Goal: Contribute content: Add original content to the website for others to see

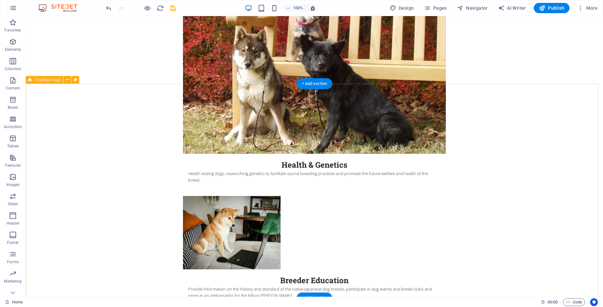
scroll to position [1160, 0]
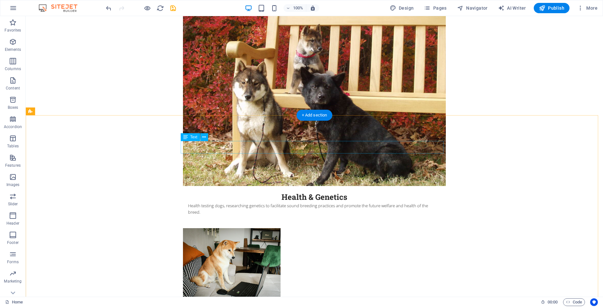
drag, startPoint x: 216, startPoint y: 146, endPoint x: 103, endPoint y: 146, distance: 113.1
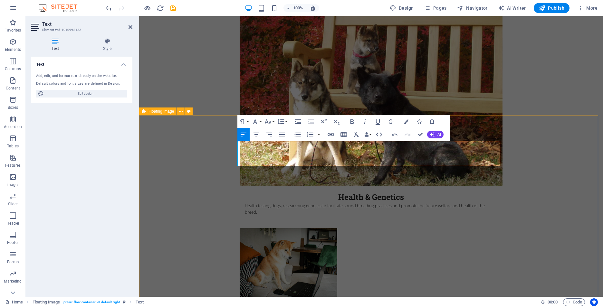
drag, startPoint x: 275, startPoint y: 163, endPoint x: 220, endPoint y: 161, distance: 54.8
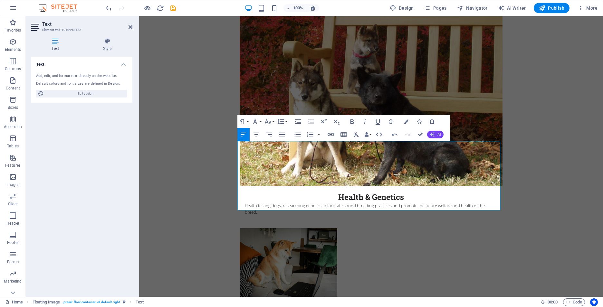
click at [440, 132] on button "AI" at bounding box center [435, 135] width 16 height 8
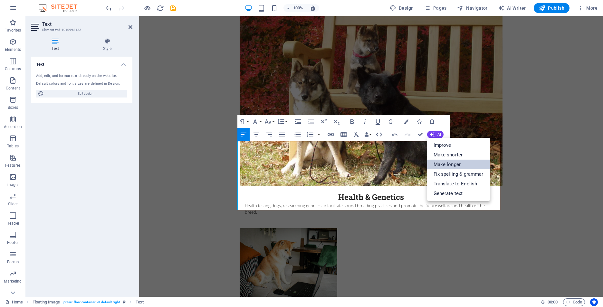
click at [440, 164] on link "Make longer" at bounding box center [458, 165] width 63 height 10
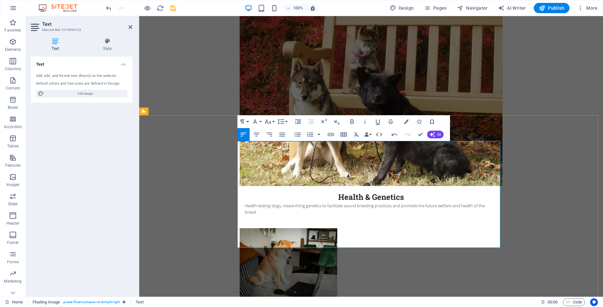
drag, startPoint x: 283, startPoint y: 220, endPoint x: 260, endPoint y: 218, distance: 23.0
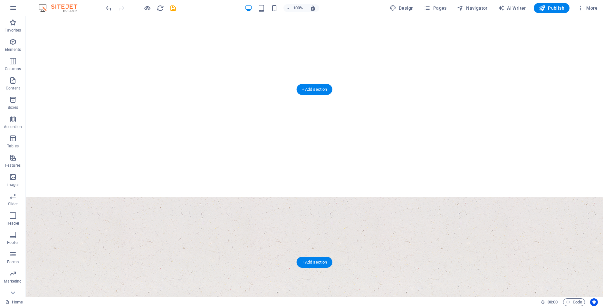
scroll to position [0, 0]
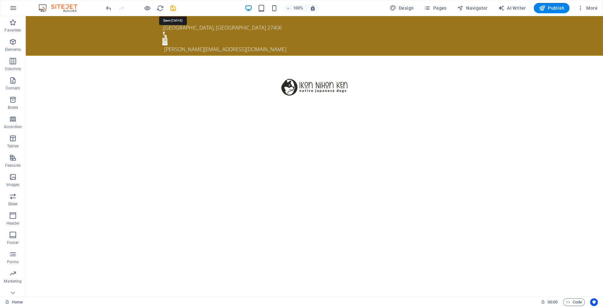
click at [174, 8] on icon "save" at bounding box center [173, 8] width 7 height 7
checkbox input "false"
click at [161, 10] on icon "reload" at bounding box center [160, 8] width 7 height 7
click at [205, 99] on icon at bounding box center [204, 96] width 4 height 7
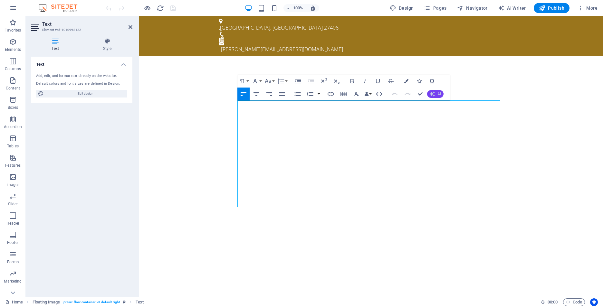
click at [433, 94] on icon "button" at bounding box center [432, 94] width 5 height 5
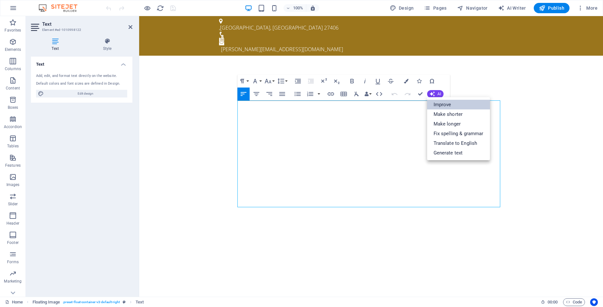
click at [445, 106] on link "Improve" at bounding box center [458, 105] width 63 height 10
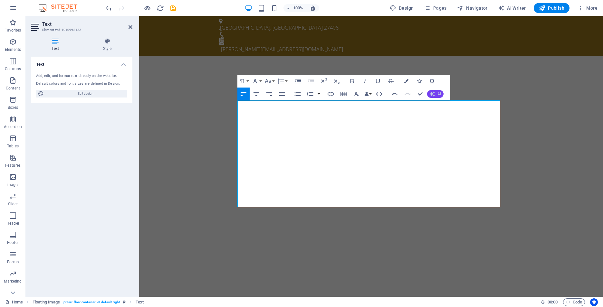
click at [434, 94] on icon "button" at bounding box center [432, 94] width 5 height 5
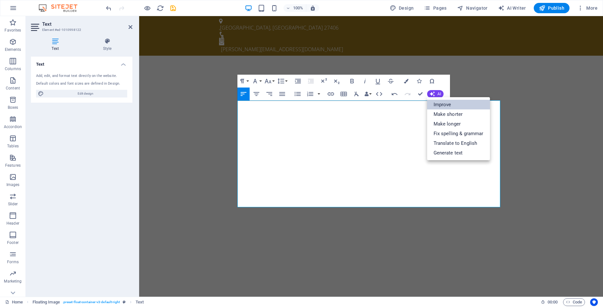
click at [434, 104] on link "Improve" at bounding box center [458, 105] width 63 height 10
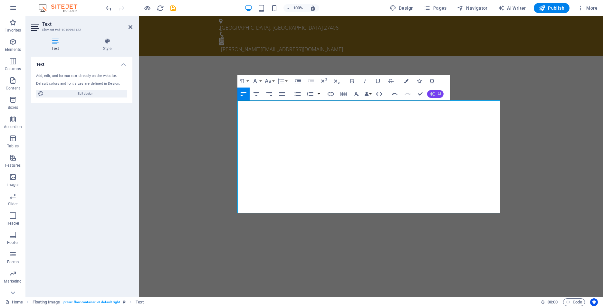
click at [435, 95] on button "AI" at bounding box center [435, 94] width 16 height 8
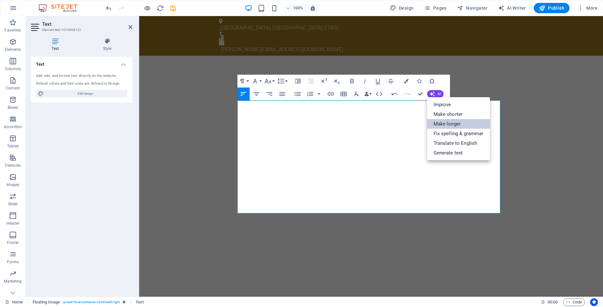
click at [435, 125] on link "Make longer" at bounding box center [458, 124] width 63 height 10
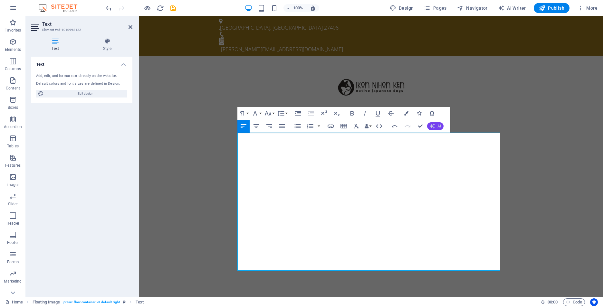
click at [435, 127] on button "AI" at bounding box center [435, 126] width 16 height 8
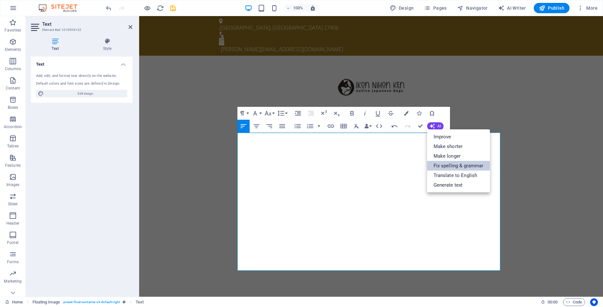
click at [447, 164] on link "Fix spelling & grammar" at bounding box center [458, 166] width 63 height 10
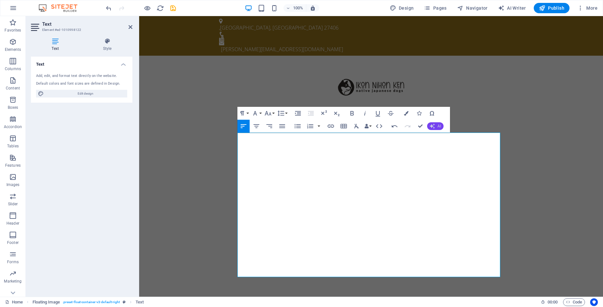
click at [436, 122] on button "AI" at bounding box center [435, 126] width 16 height 8
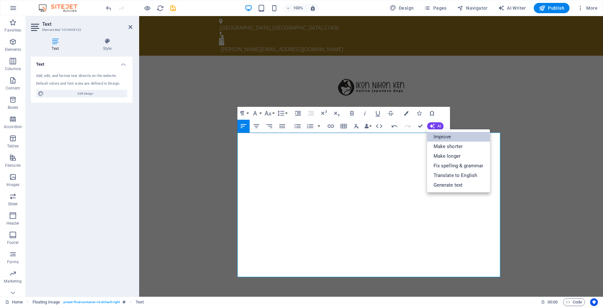
click at [438, 138] on link "Improve" at bounding box center [458, 137] width 63 height 10
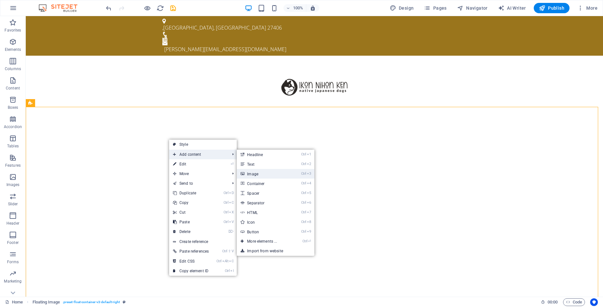
click at [270, 177] on link "Ctrl 3 Image" at bounding box center [263, 174] width 53 height 10
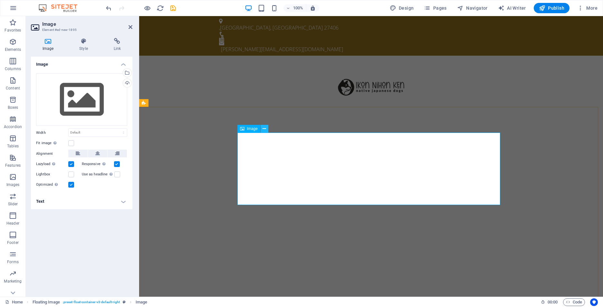
click at [266, 128] on icon at bounding box center [265, 129] width 4 height 7
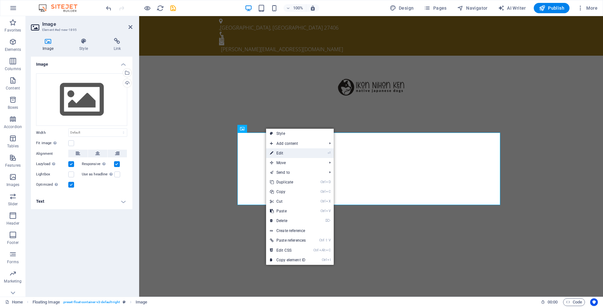
click at [276, 154] on link "⏎ Edit" at bounding box center [288, 154] width 44 height 10
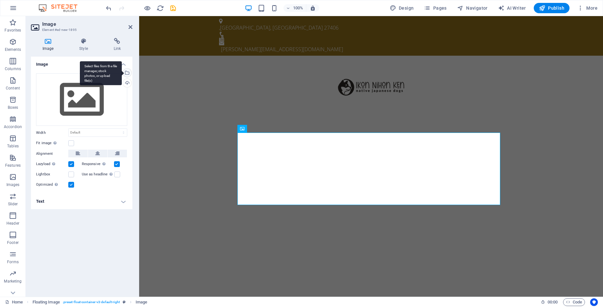
click at [122, 73] on div "Select files from the file manager, stock photos, or upload file(s)" at bounding box center [101, 73] width 42 height 24
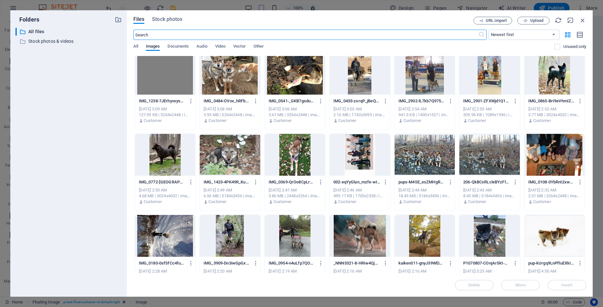
scroll to position [419, 0]
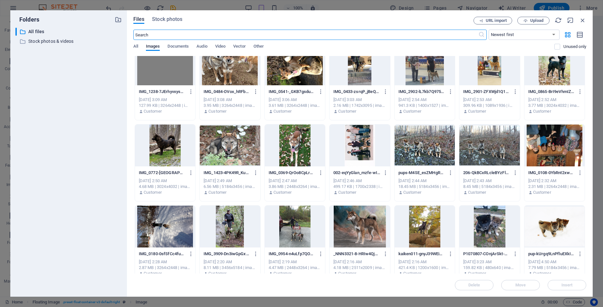
click at [229, 226] on div at bounding box center [230, 227] width 60 height 42
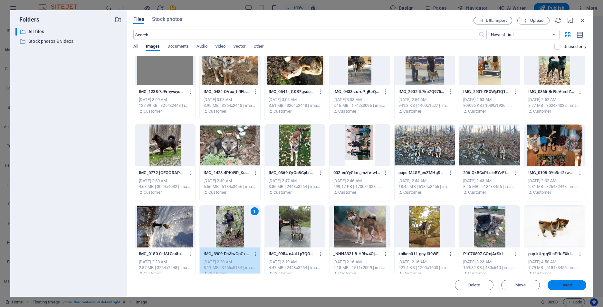
click at [558, 287] on span "Insert" at bounding box center [568, 286] width 34 height 4
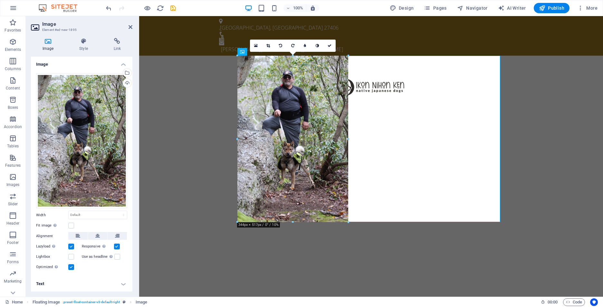
drag, startPoint x: 501, startPoint y: 56, endPoint x: 222, endPoint y: 282, distance: 359.1
type input "342"
select select "px"
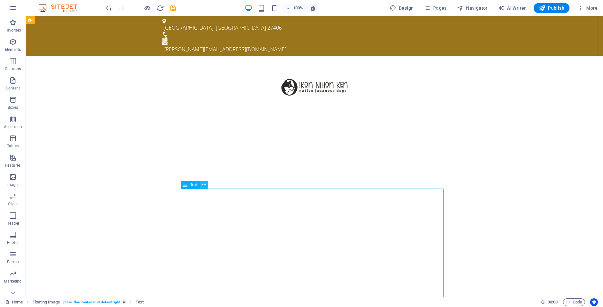
click at [204, 185] on icon at bounding box center [204, 185] width 4 height 7
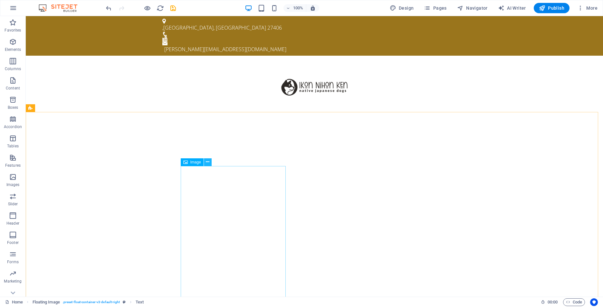
click at [209, 162] on icon at bounding box center [208, 162] width 4 height 7
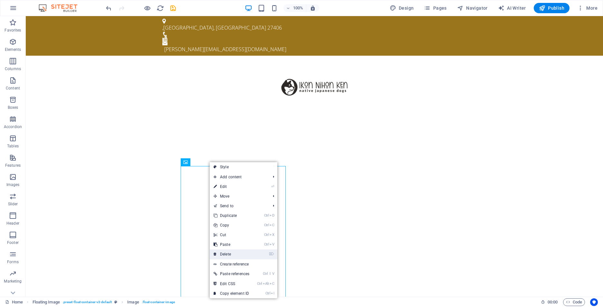
click at [231, 254] on link "⌦ Delete" at bounding box center [232, 255] width 44 height 10
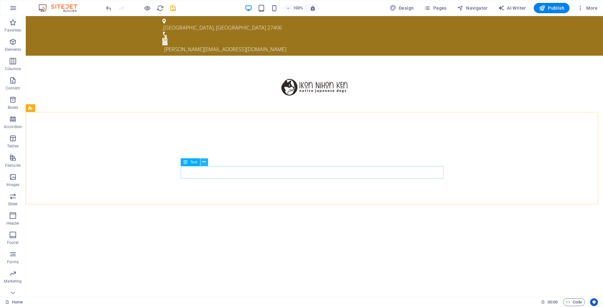
click at [206, 164] on button at bounding box center [204, 163] width 8 height 8
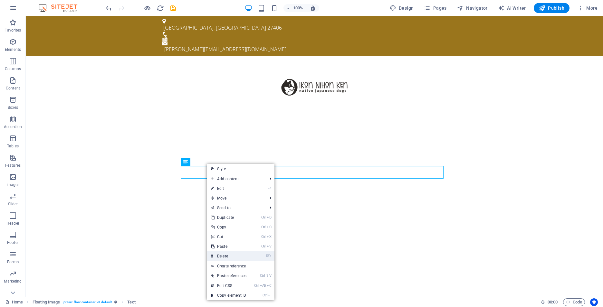
click at [220, 255] on link "⌦ Delete" at bounding box center [229, 257] width 44 height 10
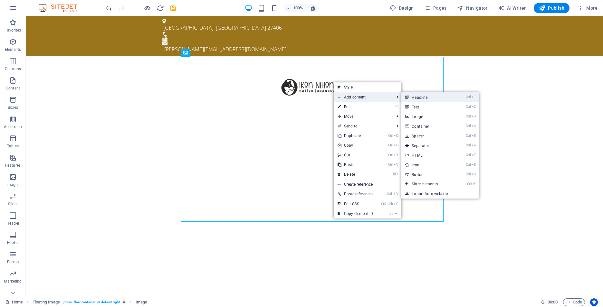
click at [416, 99] on link "Ctrl 1 Headline" at bounding box center [428, 98] width 53 height 10
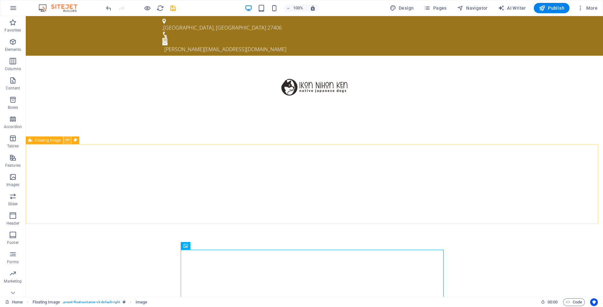
click at [69, 142] on icon at bounding box center [68, 140] width 4 height 7
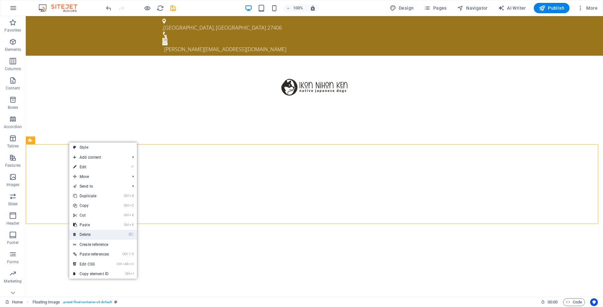
click at [91, 235] on link "⌦ Delete" at bounding box center [91, 235] width 44 height 10
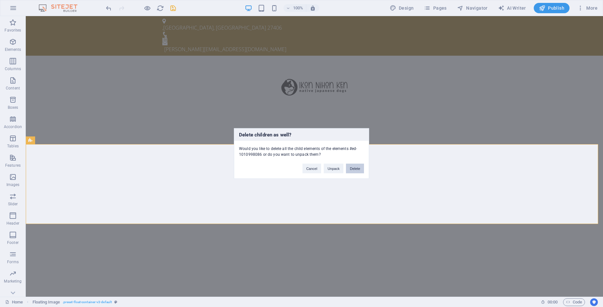
click at [356, 167] on button "Delete" at bounding box center [355, 169] width 18 height 10
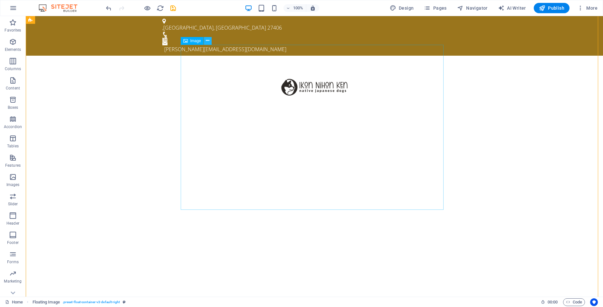
click at [207, 42] on icon at bounding box center [208, 40] width 4 height 7
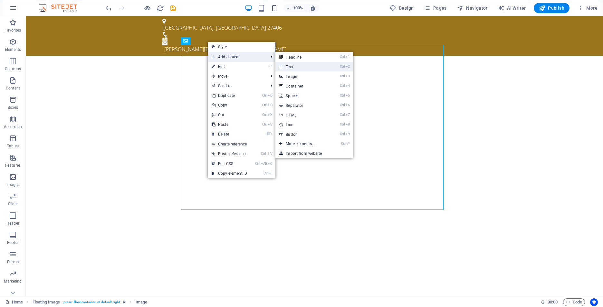
click at [293, 65] on link "Ctrl 2 Text" at bounding box center [302, 67] width 53 height 10
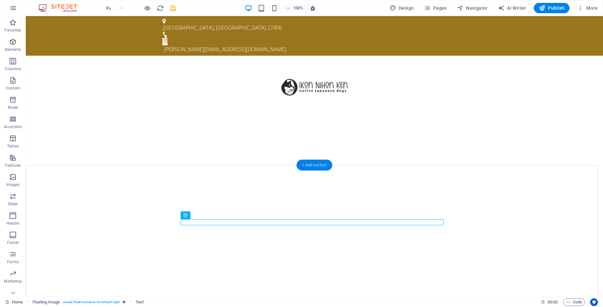
click at [308, 168] on div "+ Add section" at bounding box center [315, 165] width 36 height 11
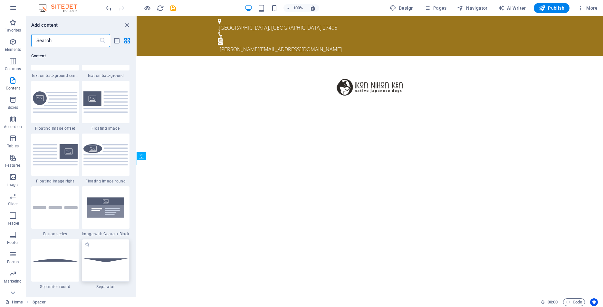
scroll to position [1386, 0]
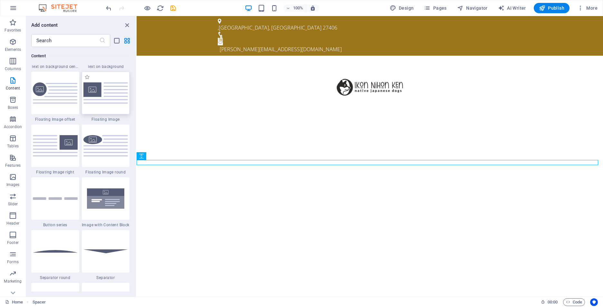
click at [95, 96] on img at bounding box center [105, 93] width 45 height 21
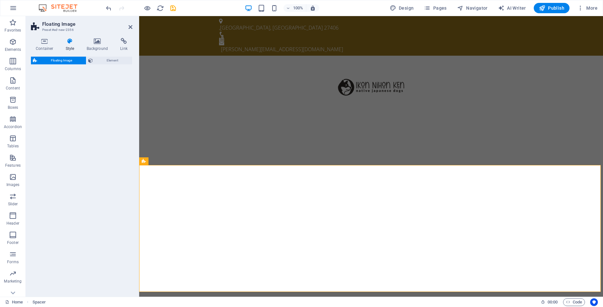
select select "%"
select select "rem"
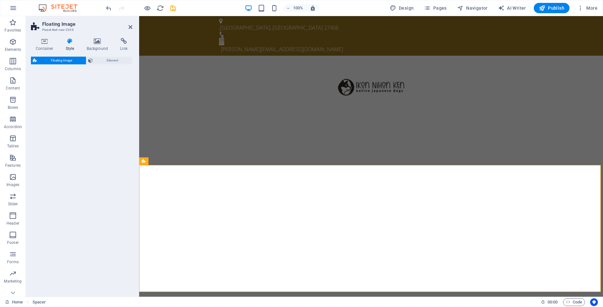
select select "preset-float-container-v3-default"
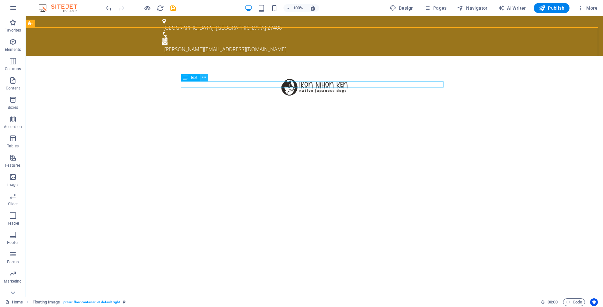
click at [203, 76] on icon at bounding box center [204, 77] width 4 height 7
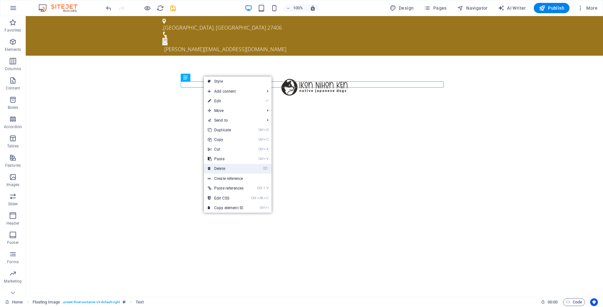
click at [219, 169] on link "⌦ Delete" at bounding box center [226, 169] width 44 height 10
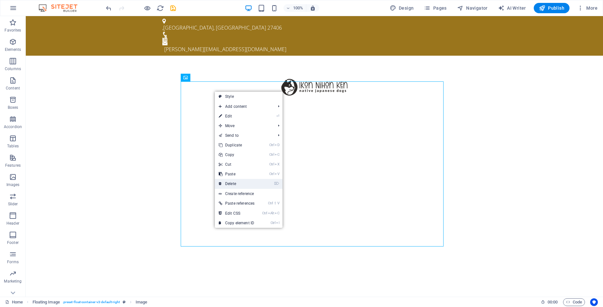
click at [234, 184] on link "⌦ Delete" at bounding box center [237, 184] width 44 height 10
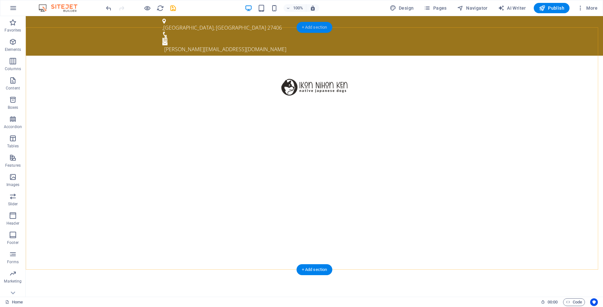
click at [313, 27] on div "+ Add section" at bounding box center [315, 27] width 36 height 11
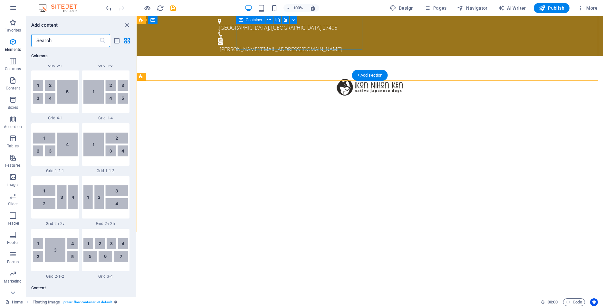
scroll to position [1128, 0]
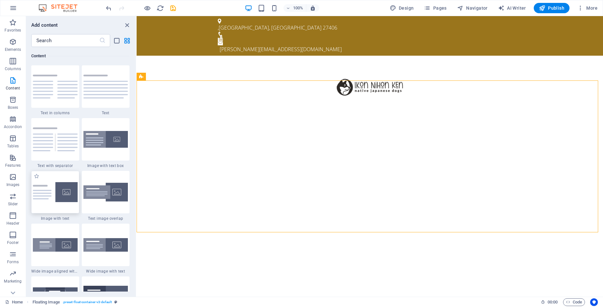
click at [66, 204] on div at bounding box center [55, 192] width 48 height 43
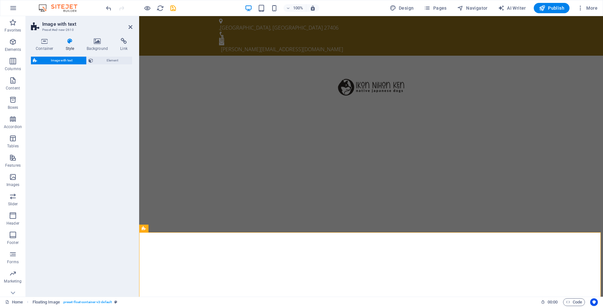
select select "rem"
select select "px"
select select "preset-text-with-image-v4-default"
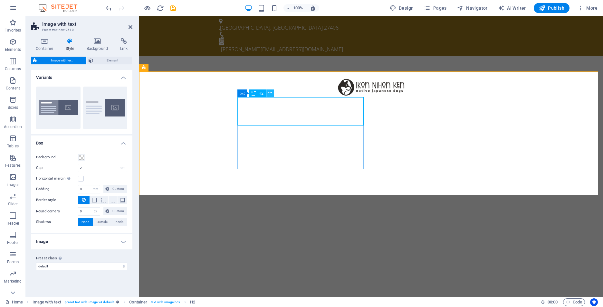
click at [273, 93] on button at bounding box center [271, 94] width 8 height 8
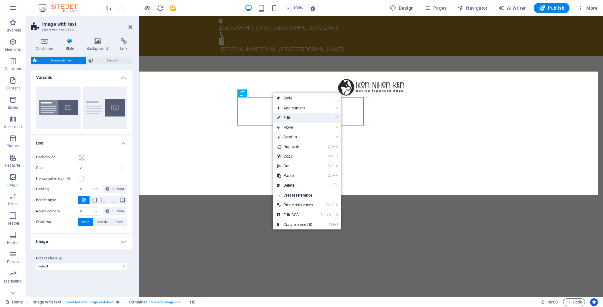
click at [292, 116] on link "⏎ Edit" at bounding box center [295, 118] width 44 height 10
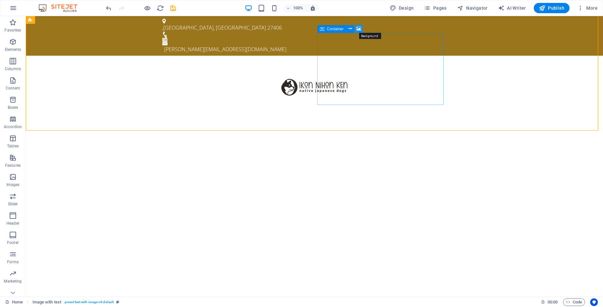
click at [357, 29] on icon at bounding box center [358, 28] width 5 height 7
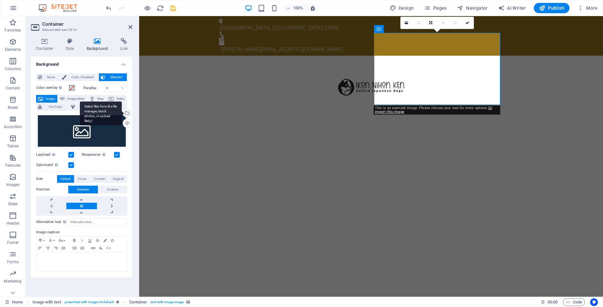
click at [127, 115] on div "Select files from the file manager, stock photos, or upload file(s)" at bounding box center [127, 114] width 10 height 10
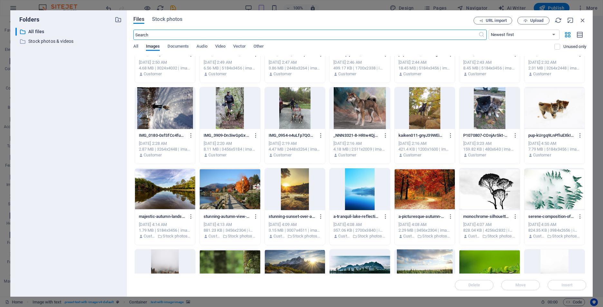
scroll to position [548, 0]
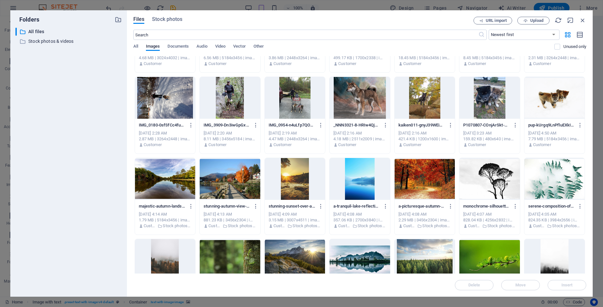
click at [227, 95] on div at bounding box center [230, 98] width 60 height 42
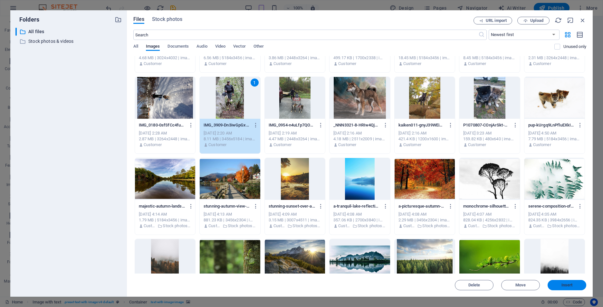
click at [565, 284] on span "Insert" at bounding box center [567, 286] width 11 height 4
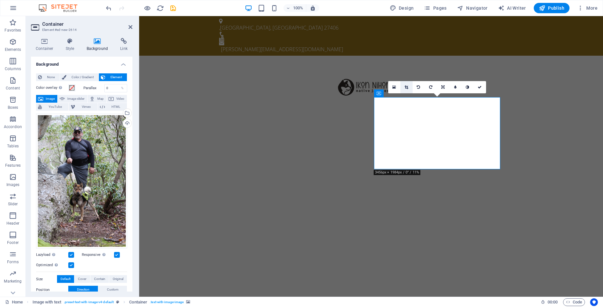
click at [406, 87] on icon at bounding box center [407, 87] width 4 height 4
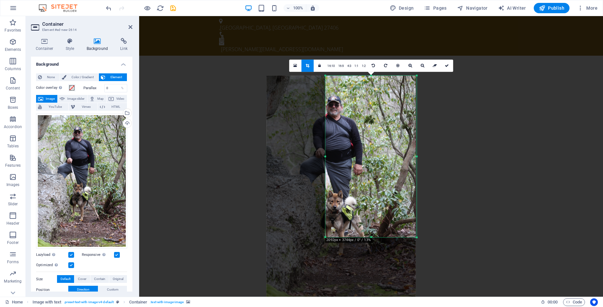
drag, startPoint x: 296, startPoint y: 269, endPoint x: 356, endPoint y: 206, distance: 86.9
click at [356, 206] on div "180 170 160 150 140 130 120 110 100 90 80 70 60 50 40 30 20 10 0 -10 -20 -30 -4…" at bounding box center [371, 157] width 91 height 162
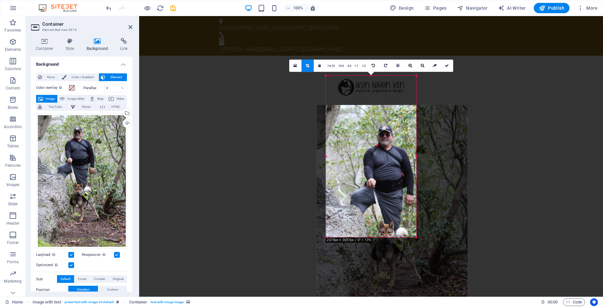
drag, startPoint x: 411, startPoint y: 152, endPoint x: 420, endPoint y: 200, distance: 48.8
click at [420, 200] on div at bounding box center [392, 218] width 151 height 227
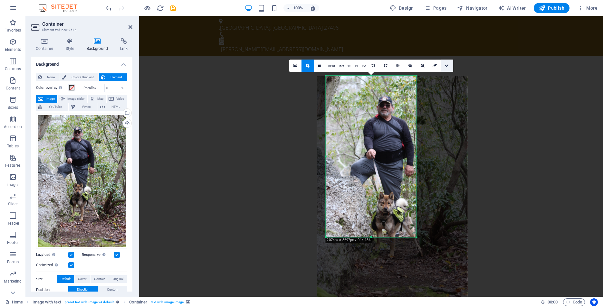
click at [446, 64] on icon at bounding box center [447, 66] width 4 height 4
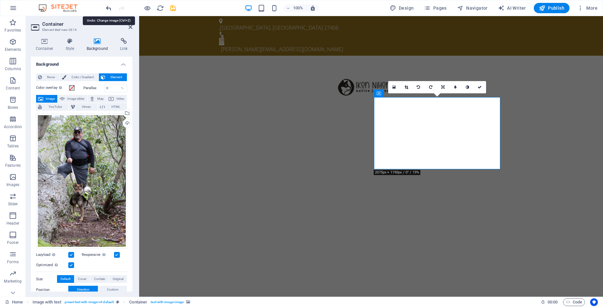
click at [109, 10] on icon "undo" at bounding box center [108, 8] width 7 height 7
click at [110, 10] on icon "undo" at bounding box center [108, 8] width 7 height 7
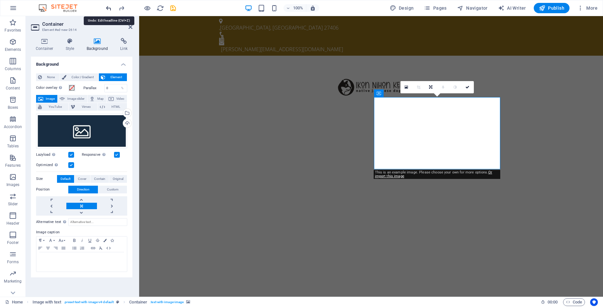
click at [110, 10] on icon "undo" at bounding box center [108, 8] width 7 height 7
click at [110, 9] on icon "undo" at bounding box center [108, 8] width 7 height 7
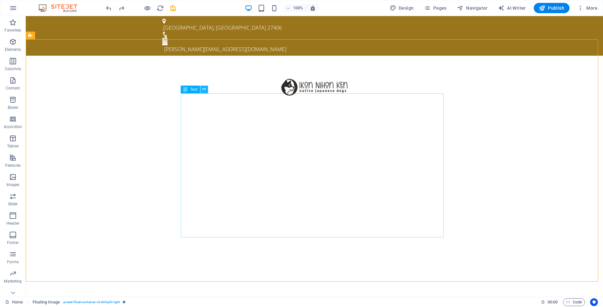
click at [206, 89] on icon at bounding box center [204, 89] width 4 height 7
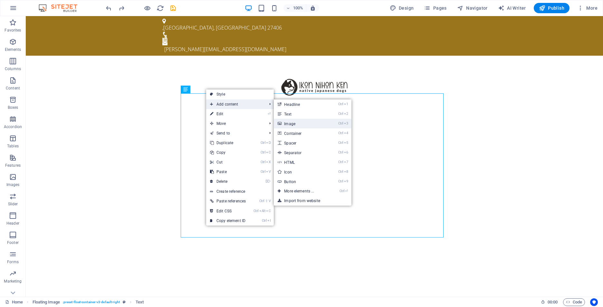
click at [287, 123] on link "Ctrl 3 Image" at bounding box center [300, 124] width 53 height 10
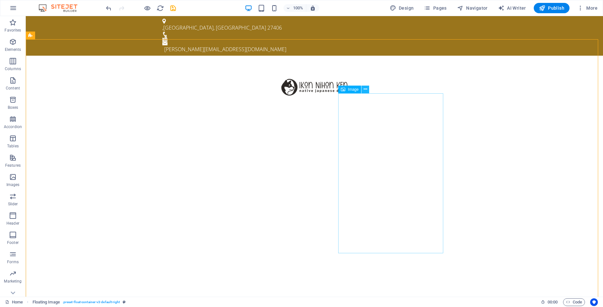
click at [366, 90] on icon at bounding box center [366, 89] width 4 height 7
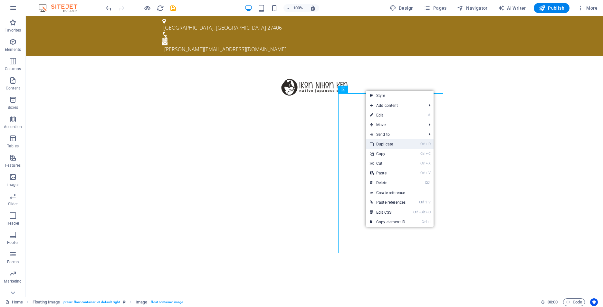
click at [385, 147] on link "Ctrl D Duplicate" at bounding box center [388, 145] width 44 height 10
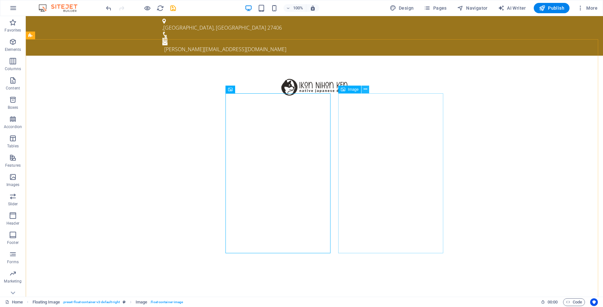
click at [367, 92] on icon at bounding box center [366, 89] width 4 height 7
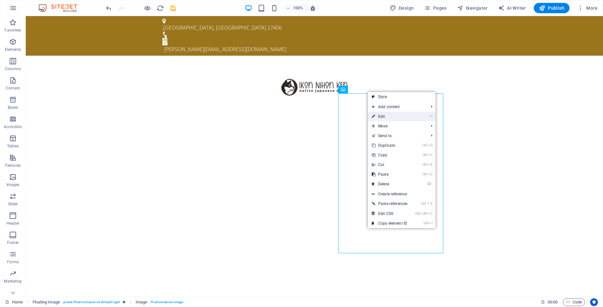
click at [380, 117] on link "⏎ Edit" at bounding box center [390, 117] width 44 height 10
select select "px"
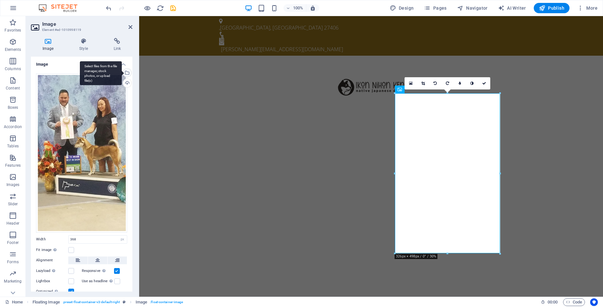
click at [125, 73] on div "Select files from the file manager, stock photos, or upload file(s)" at bounding box center [127, 74] width 10 height 10
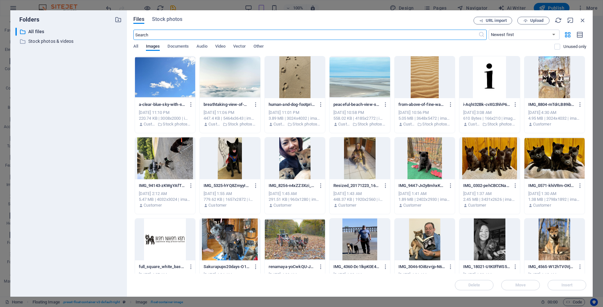
type input "100"
select select "%"
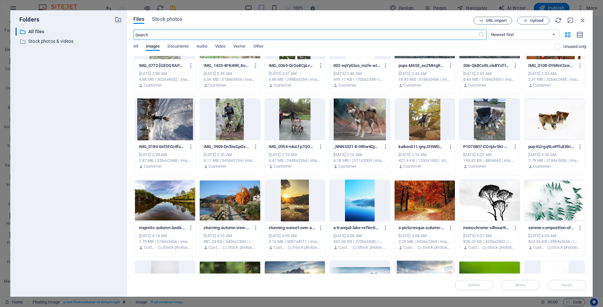
scroll to position [516, 0]
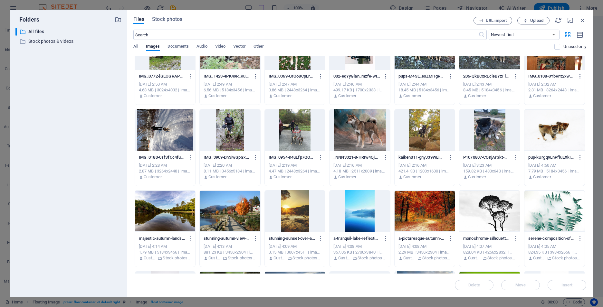
click at [225, 138] on div at bounding box center [230, 130] width 60 height 42
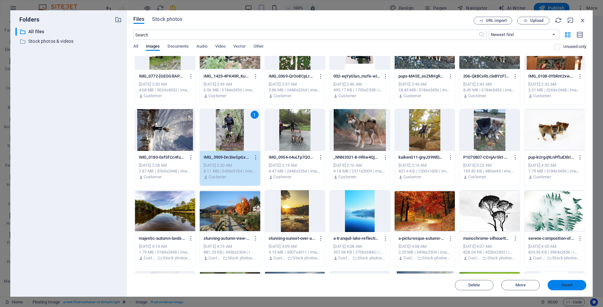
click at [569, 288] on button "Insert" at bounding box center [567, 285] width 39 height 10
type input "368"
select select "px"
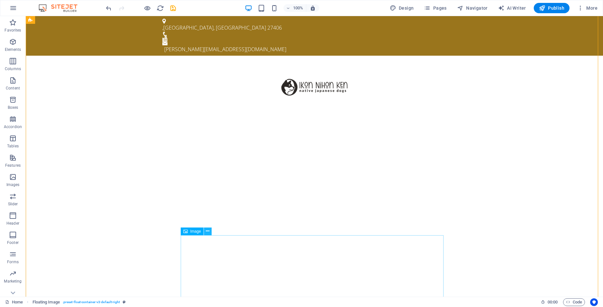
click at [208, 233] on icon at bounding box center [208, 231] width 4 height 7
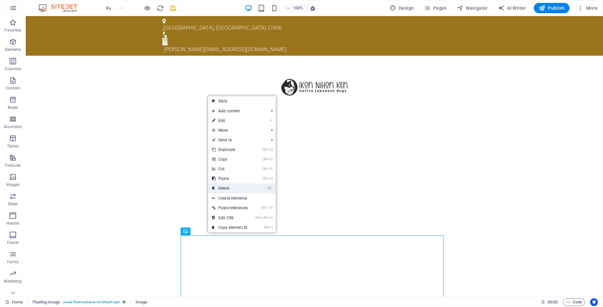
click at [226, 186] on link "⌦ Delete" at bounding box center [230, 189] width 44 height 10
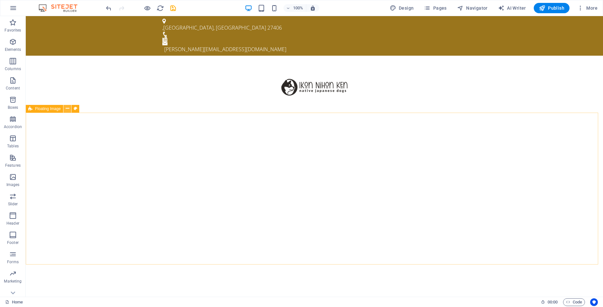
click at [68, 108] on icon at bounding box center [68, 108] width 4 height 7
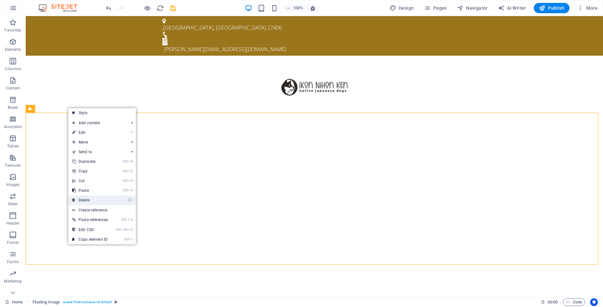
click at [85, 200] on link "⌦ Delete" at bounding box center [90, 201] width 44 height 10
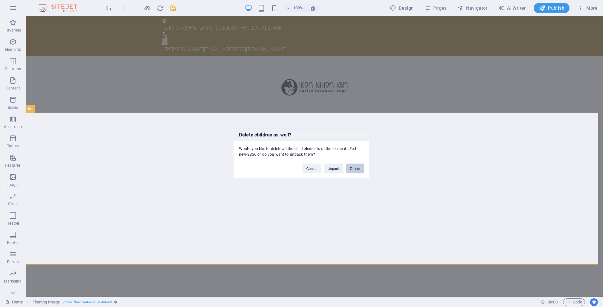
click at [361, 171] on button "Delete" at bounding box center [355, 169] width 18 height 10
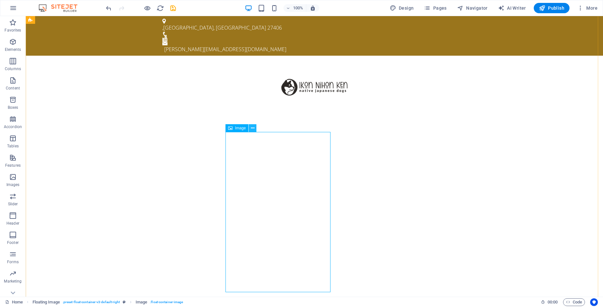
click at [251, 128] on icon at bounding box center [253, 128] width 4 height 7
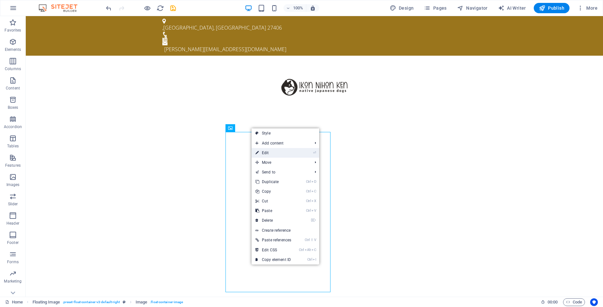
click at [271, 150] on link "⏎ Edit" at bounding box center [274, 153] width 44 height 10
select select "px"
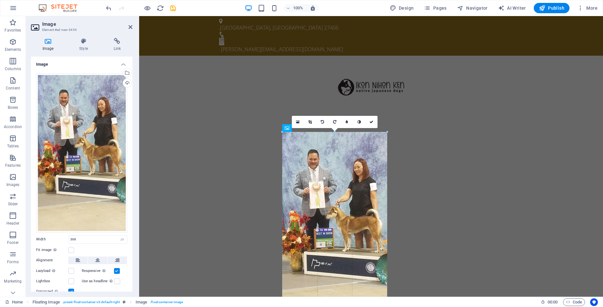
drag, startPoint x: 283, startPoint y: 132, endPoint x: 269, endPoint y: 126, distance: 14.9
drag, startPoint x: 387, startPoint y: 212, endPoint x: 413, endPoint y: 211, distance: 26.1
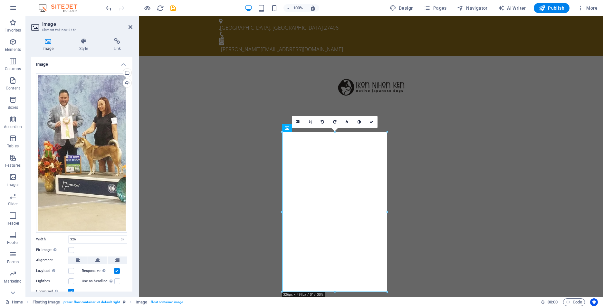
click at [310, 122] on icon at bounding box center [310, 122] width 4 height 4
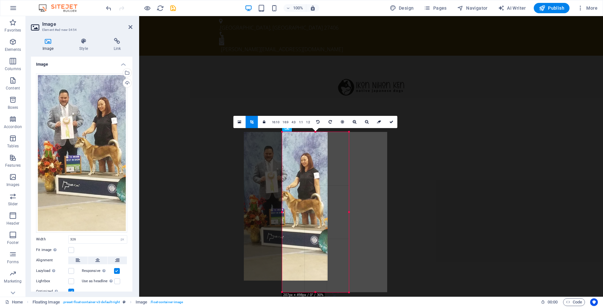
drag, startPoint x: 282, startPoint y: 213, endPoint x: 320, endPoint y: 217, distance: 38.6
click at [320, 217] on div "180 170 160 150 140 130 120 110 100 90 80 70 60 50 40 30 20 10 0 -10 -20 -30 -4…" at bounding box center [315, 212] width 67 height 161
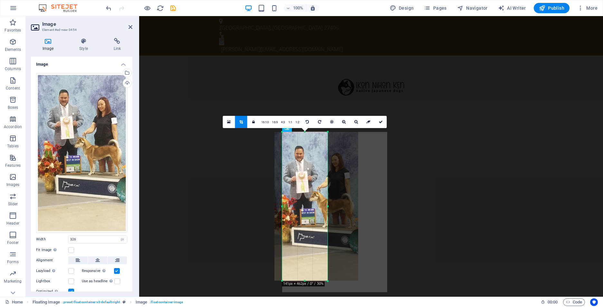
drag, startPoint x: 264, startPoint y: 206, endPoint x: 315, endPoint y: 208, distance: 51.3
click at [309, 208] on div at bounding box center [317, 206] width 84 height 149
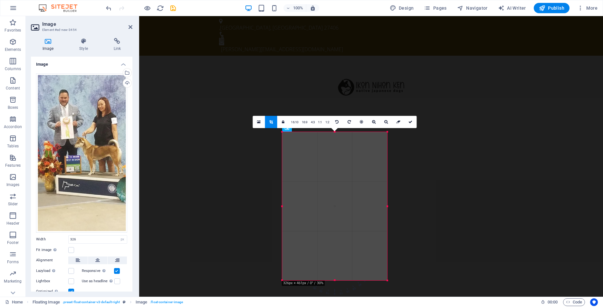
drag, startPoint x: 328, startPoint y: 207, endPoint x: 443, endPoint y: 210, distance: 115.1
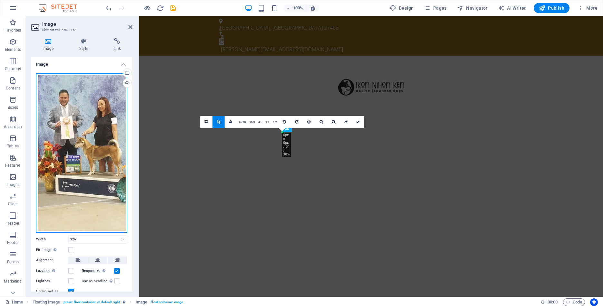
click at [73, 100] on div "Drag files here, click to choose files or select files from Files or our free s…" at bounding box center [81, 153] width 91 height 160
type input "100"
select select "%"
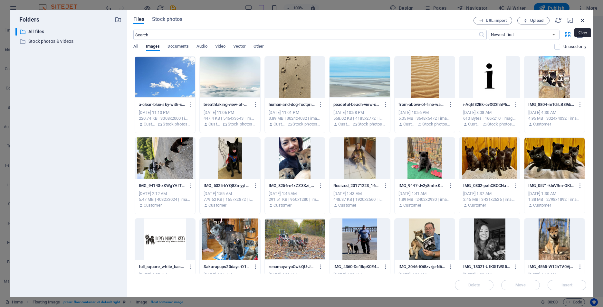
click at [582, 19] on icon "button" at bounding box center [583, 20] width 7 height 7
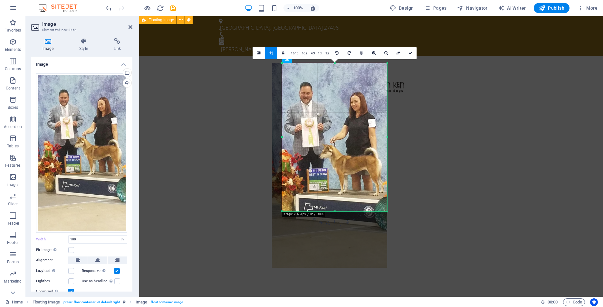
type input "326"
select select "px"
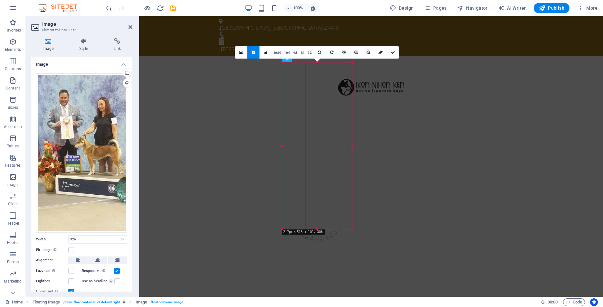
drag, startPoint x: 282, startPoint y: 213, endPoint x: 320, endPoint y: 229, distance: 40.8
click at [320, 229] on div "180 170 160 150 140 130 120 110 100 90 80 70 60 50 40 30 20 10 0 -10 -20 -30 -4…" at bounding box center [317, 146] width 70 height 167
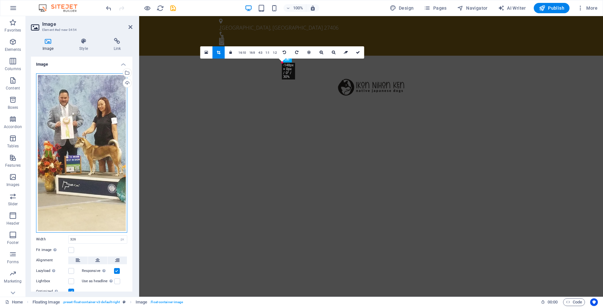
click at [74, 119] on div "Drag files here, click to choose files or select files from Files or our free s…" at bounding box center [81, 153] width 91 height 160
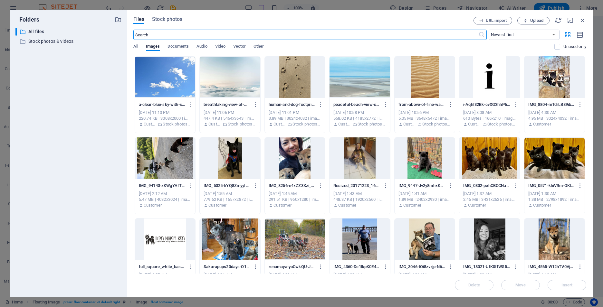
type input "100"
select select "%"
click at [580, 20] on icon "button" at bounding box center [583, 20] width 7 height 7
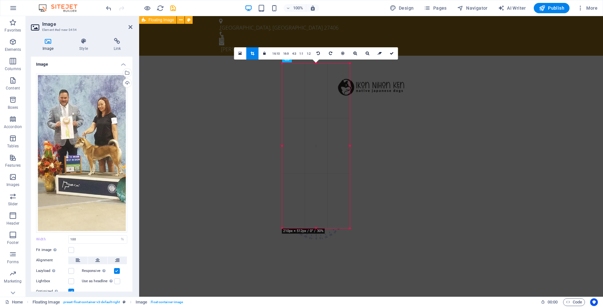
type input "326"
select select "px"
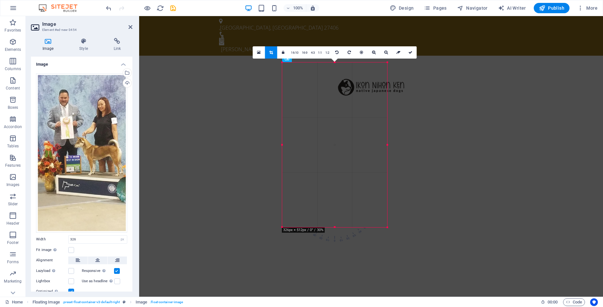
drag, startPoint x: 349, startPoint y: 146, endPoint x: 410, endPoint y: 149, distance: 60.7
click at [259, 53] on icon at bounding box center [259, 52] width 4 height 5
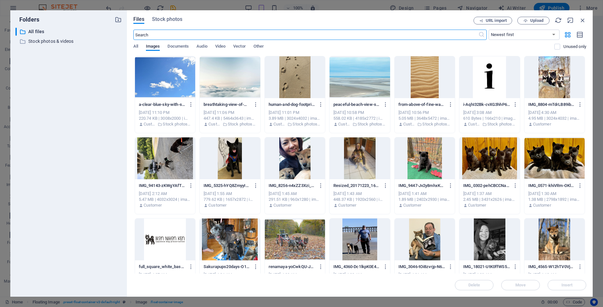
type input "100"
select select "%"
click at [583, 19] on icon "button" at bounding box center [583, 20] width 7 height 7
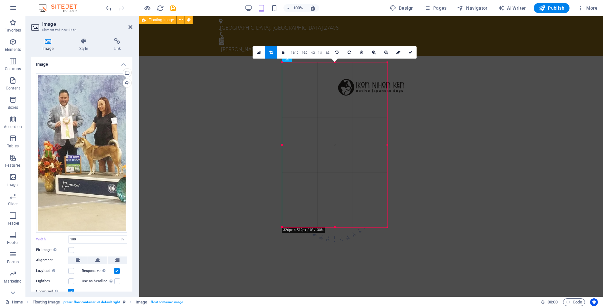
type input "326"
select select "px"
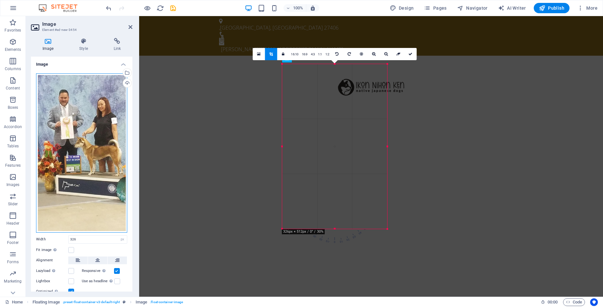
drag, startPoint x: 53, startPoint y: 167, endPoint x: 66, endPoint y: 166, distance: 13.3
click at [61, 166] on div "Drag files here, click to choose files or select files from Files or our free s…" at bounding box center [81, 153] width 91 height 160
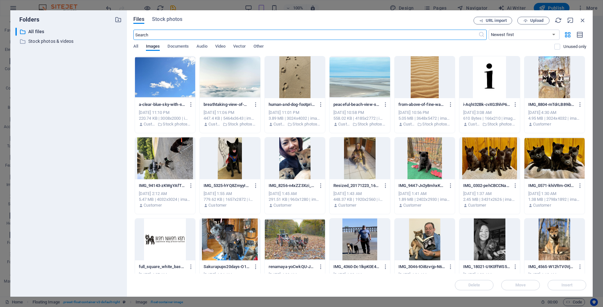
type input "100"
select select "%"
click at [583, 19] on icon "button" at bounding box center [583, 20] width 7 height 7
type input "326"
select select "px"
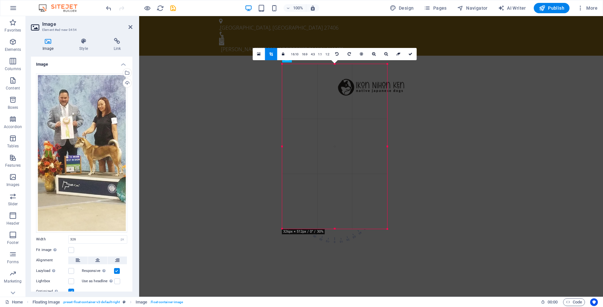
click at [112, 9] on div at bounding box center [141, 8] width 72 height 10
click at [107, 8] on icon "undo" at bounding box center [108, 8] width 7 height 7
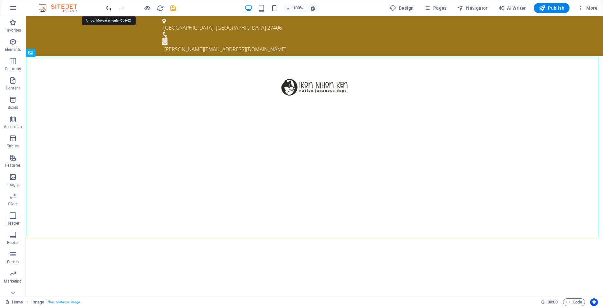
click at [106, 8] on icon "undo" at bounding box center [108, 8] width 7 height 7
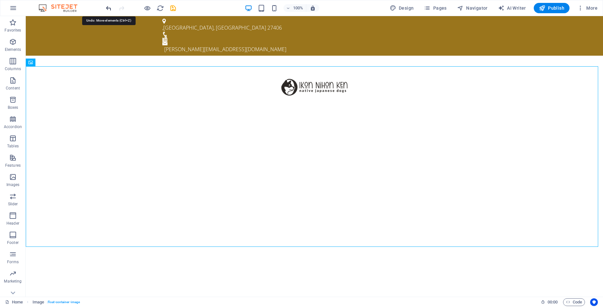
click at [106, 8] on icon "undo" at bounding box center [108, 8] width 7 height 7
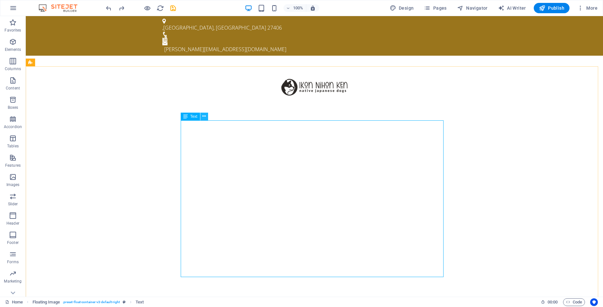
click at [204, 118] on icon at bounding box center [204, 116] width 4 height 7
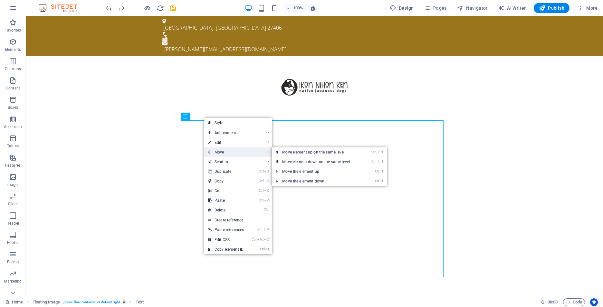
click at [212, 152] on span "Move" at bounding box center [233, 153] width 58 height 10
click at [293, 173] on link "Ctrl ⬆ Move the element up" at bounding box center [317, 172] width 91 height 10
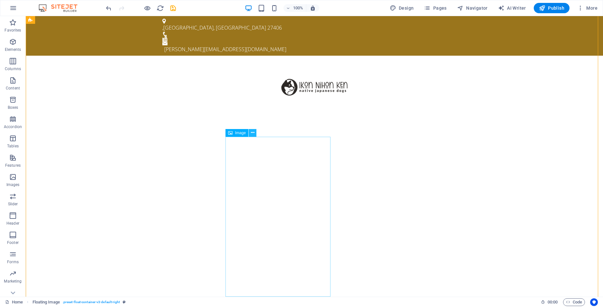
click at [250, 132] on button at bounding box center [253, 133] width 8 height 8
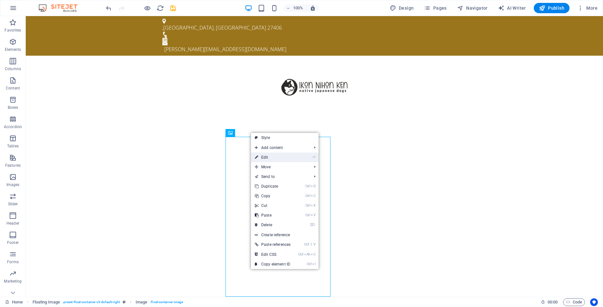
click at [264, 158] on link "⏎ Edit" at bounding box center [273, 158] width 44 height 10
select select "px"
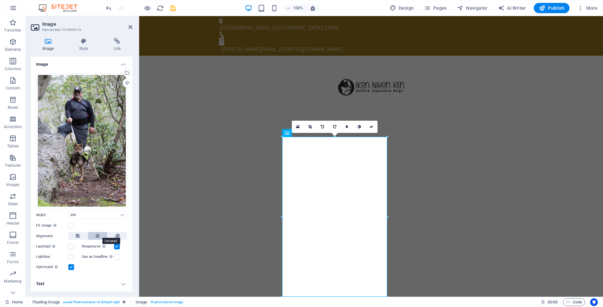
click at [96, 234] on icon at bounding box center [97, 236] width 5 height 8
click at [77, 234] on icon at bounding box center [78, 236] width 5 height 8
click at [423, 134] on icon at bounding box center [423, 133] width 4 height 7
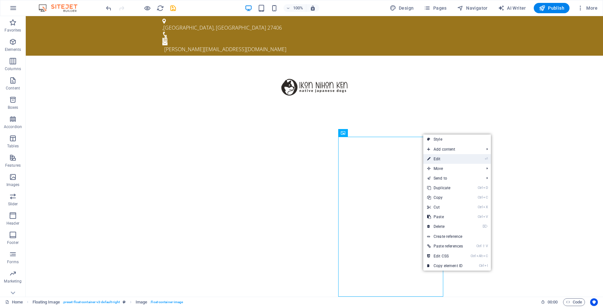
click at [439, 158] on link "⏎ Edit" at bounding box center [446, 159] width 44 height 10
select select "px"
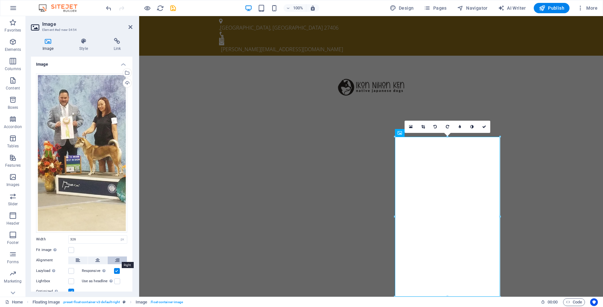
click at [119, 258] on button at bounding box center [117, 261] width 19 height 8
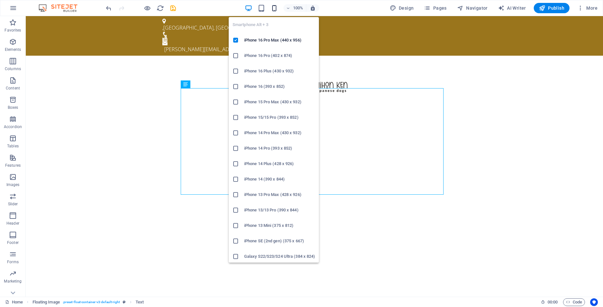
click at [278, 10] on icon "button" at bounding box center [274, 8] width 7 height 7
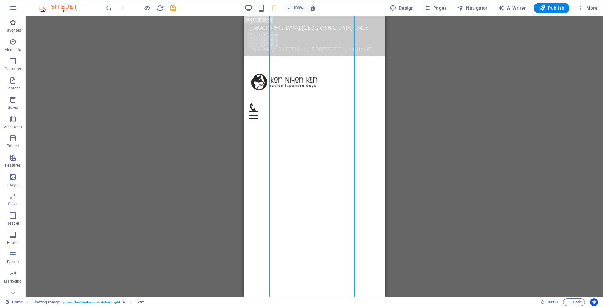
click at [445, 67] on div "Info Bar Logo Menu Bar Banner Container Banner Container Container H2 Text Pres…" at bounding box center [315, 156] width 578 height 281
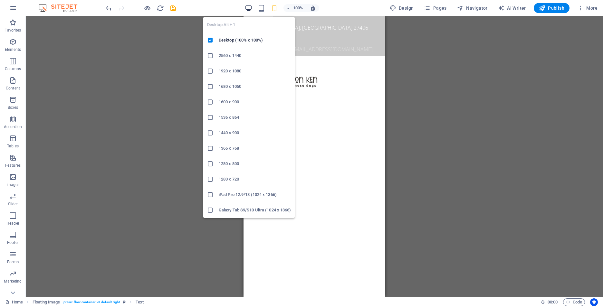
click at [247, 9] on icon "button" at bounding box center [248, 8] width 7 height 7
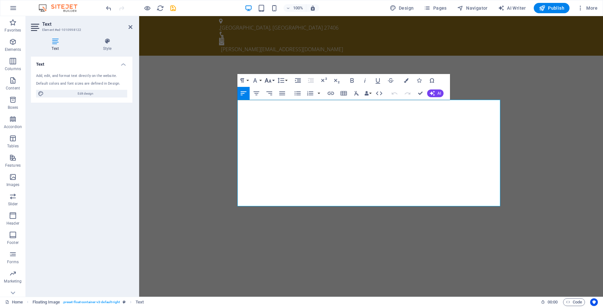
click at [272, 80] on button "Font Size" at bounding box center [269, 80] width 12 height 13
click at [272, 140] on link "14" at bounding box center [274, 142] width 23 height 10
click at [353, 82] on icon "button" at bounding box center [352, 81] width 8 height 8
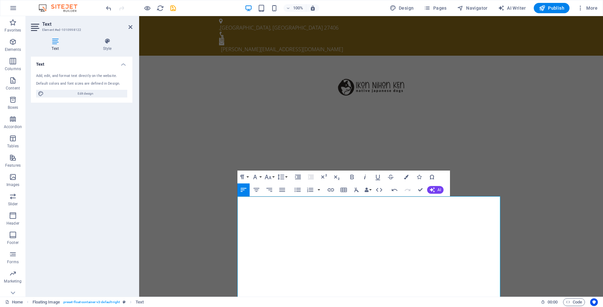
click at [365, 177] on icon "button" at bounding box center [365, 177] width 2 height 5
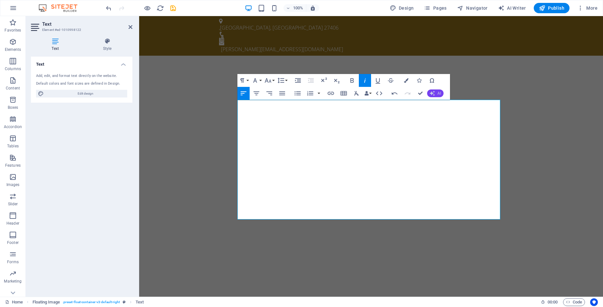
click at [439, 95] on span "AI" at bounding box center [440, 94] width 4 height 4
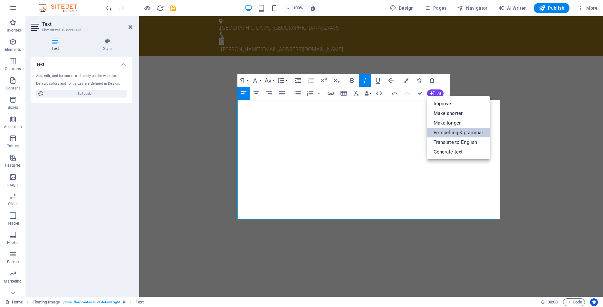
click at [441, 132] on link "Fix spelling & grammar" at bounding box center [458, 133] width 63 height 10
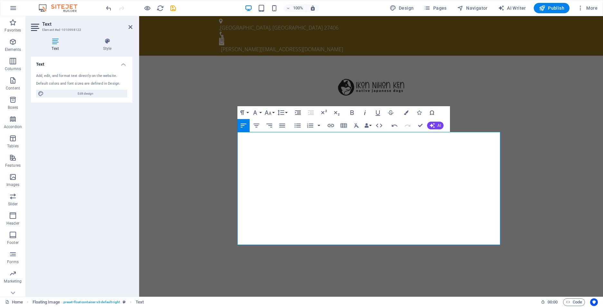
click at [364, 112] on icon "button" at bounding box center [365, 113] width 8 height 8
click at [272, 112] on icon "button" at bounding box center [268, 113] width 8 height 8
click at [272, 175] on link "14" at bounding box center [274, 174] width 23 height 10
click at [351, 112] on icon "button" at bounding box center [352, 113] width 8 height 8
click at [260, 114] on button "Font Family" at bounding box center [256, 112] width 12 height 13
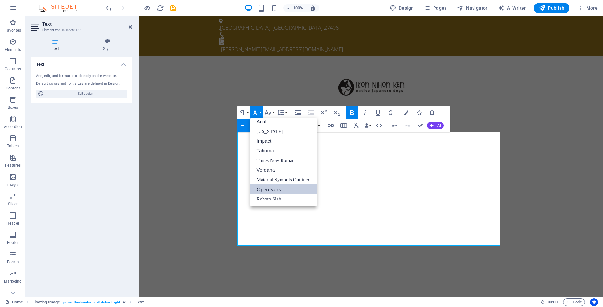
scroll to position [4, 0]
click at [281, 150] on link "Tahoma" at bounding box center [283, 151] width 67 height 10
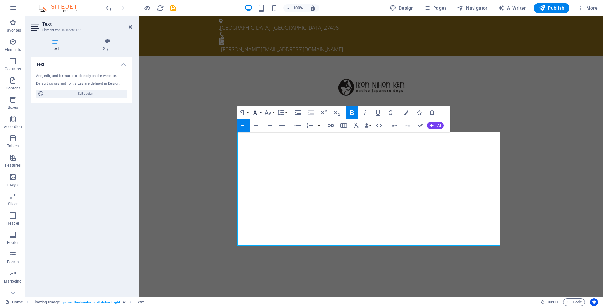
click at [262, 112] on button "Font Family" at bounding box center [256, 112] width 12 height 13
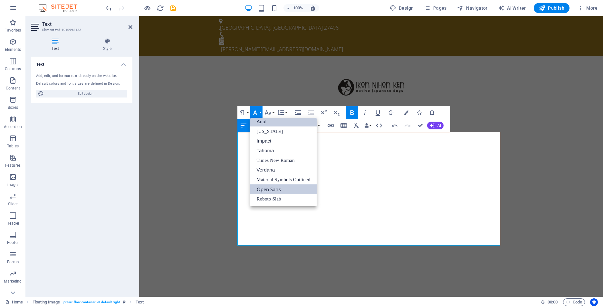
click at [272, 123] on link "Arial" at bounding box center [283, 122] width 67 height 10
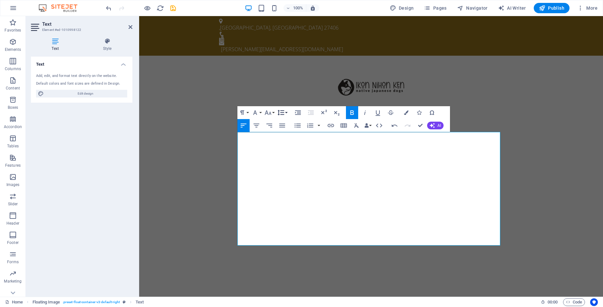
click at [285, 112] on button "Line Height" at bounding box center [282, 112] width 12 height 13
click at [272, 113] on button "Font Size" at bounding box center [269, 112] width 12 height 13
click at [277, 139] on link "24" at bounding box center [274, 141] width 23 height 10
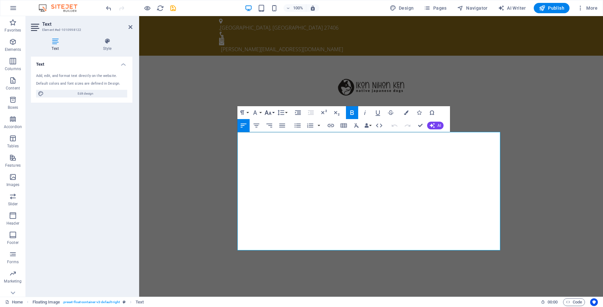
click at [274, 112] on button "Font Size" at bounding box center [269, 112] width 12 height 13
click at [272, 130] on link "18" at bounding box center [274, 132] width 23 height 10
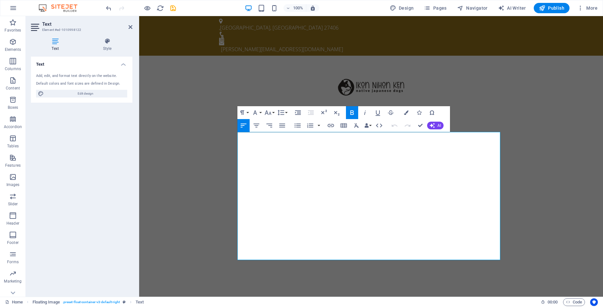
click at [350, 111] on icon "button" at bounding box center [352, 113] width 8 height 8
click at [274, 113] on button "Font Size" at bounding box center [269, 112] width 12 height 13
click at [277, 123] on link "14" at bounding box center [274, 122] width 23 height 10
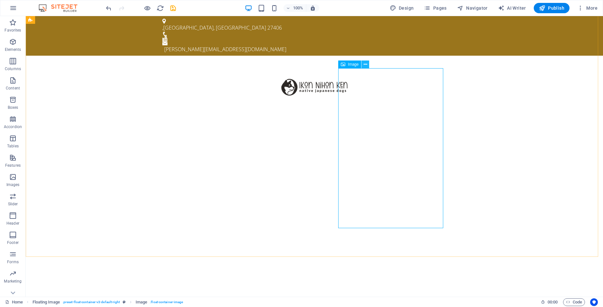
click at [366, 67] on icon at bounding box center [366, 64] width 4 height 7
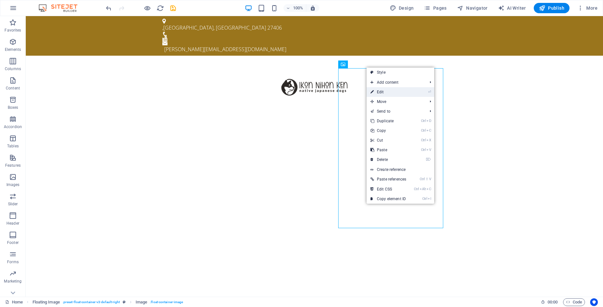
click at [383, 94] on link "⏎ Edit" at bounding box center [389, 92] width 44 height 10
select select "px"
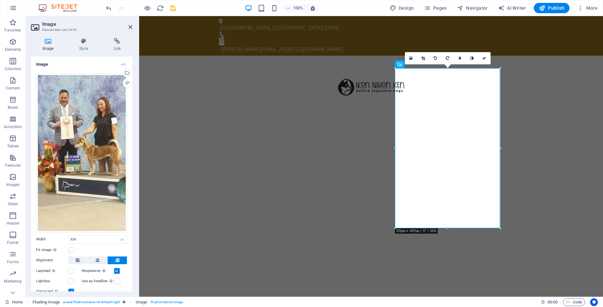
click at [427, 58] on link at bounding box center [423, 58] width 12 height 12
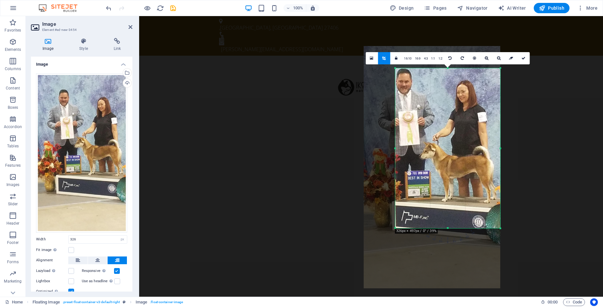
drag, startPoint x: 455, startPoint y: 170, endPoint x: 437, endPoint y: 174, distance: 18.6
click at [437, 174] on div at bounding box center [432, 167] width 137 height 243
click at [524, 59] on icon at bounding box center [524, 58] width 4 height 4
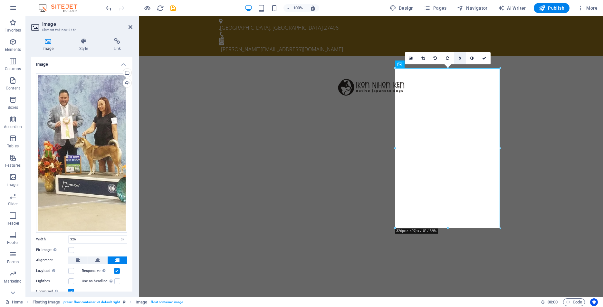
click at [460, 59] on icon at bounding box center [460, 58] width 2 height 4
type input "4"
type input "3"
type input "2"
type input "1"
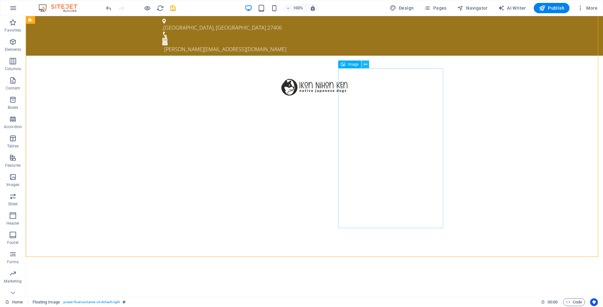
click at [367, 67] on icon at bounding box center [366, 64] width 4 height 7
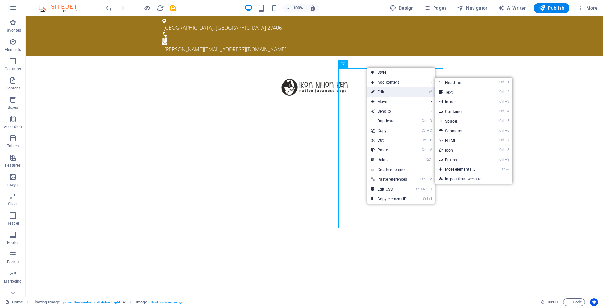
click at [386, 94] on link "⏎ Edit" at bounding box center [389, 92] width 44 height 10
select select "px"
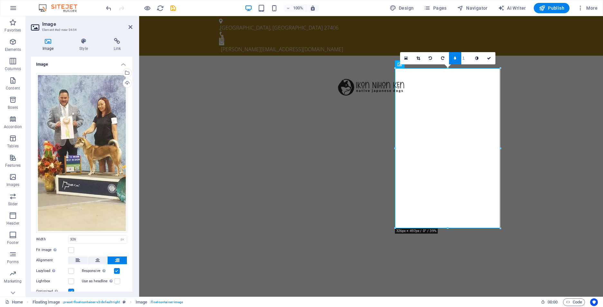
click at [454, 59] on icon at bounding box center [455, 58] width 2 height 4
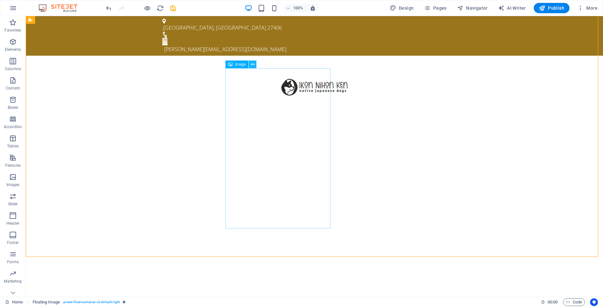
click at [251, 65] on icon at bounding box center [253, 64] width 4 height 7
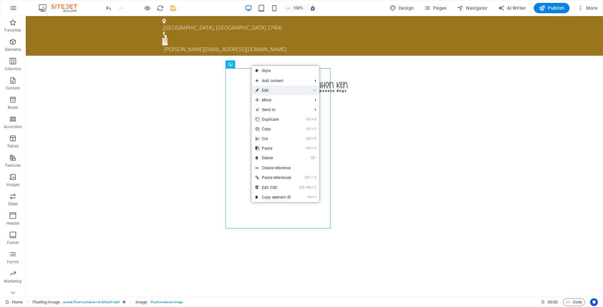
click at [262, 92] on link "⏎ Edit" at bounding box center [274, 91] width 44 height 10
select select "px"
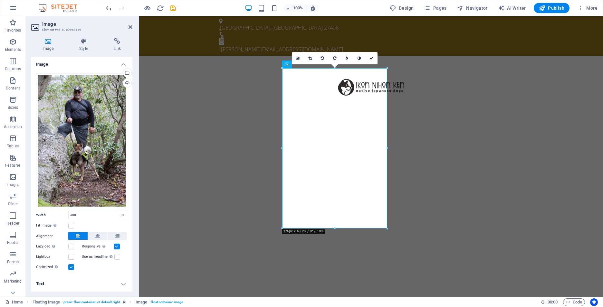
click at [47, 282] on h4 "Text" at bounding box center [82, 284] width 102 height 15
click at [43, 283] on h4 "Text" at bounding box center [82, 283] width 102 height 12
click at [46, 280] on h4 "Text" at bounding box center [82, 284] width 102 height 15
click at [48, 281] on h4 "Text" at bounding box center [82, 283] width 102 height 12
click at [48, 281] on h4 "Text" at bounding box center [82, 284] width 102 height 15
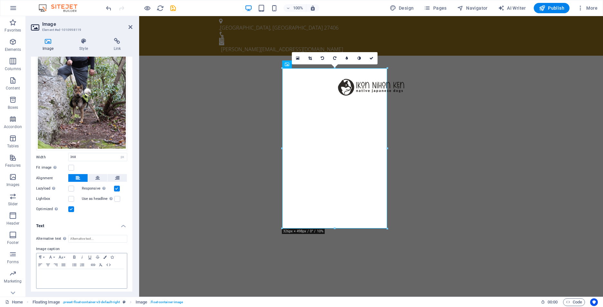
scroll to position [59, 0]
click at [83, 276] on p at bounding box center [82, 275] width 84 height 6
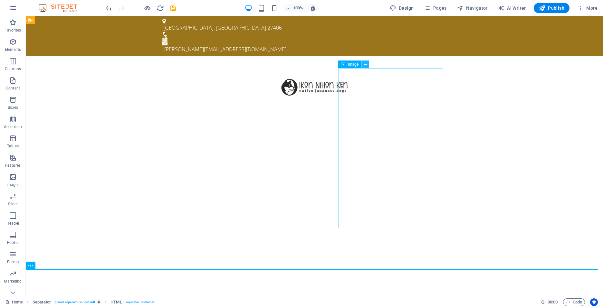
click at [365, 66] on icon at bounding box center [366, 64] width 4 height 7
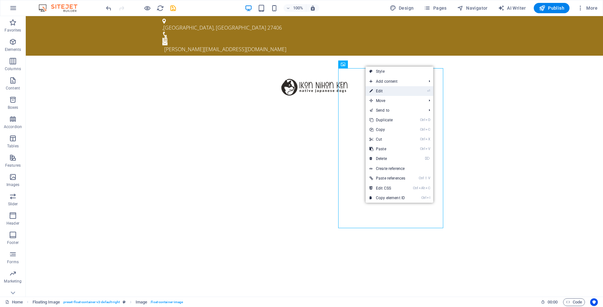
click at [381, 90] on link "⏎ Edit" at bounding box center [388, 91] width 44 height 10
select select "px"
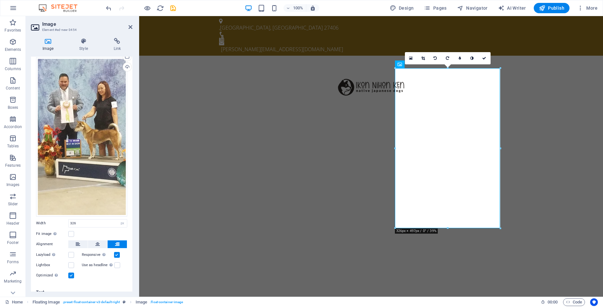
scroll to position [22, 0]
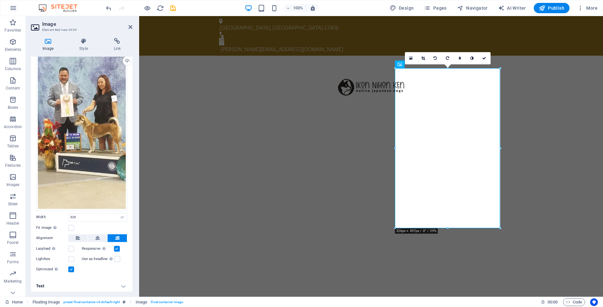
click at [45, 286] on h4 "Text" at bounding box center [82, 286] width 102 height 15
click at [45, 286] on h4 "Text" at bounding box center [82, 285] width 102 height 12
click at [123, 284] on h4 "Text" at bounding box center [82, 286] width 102 height 15
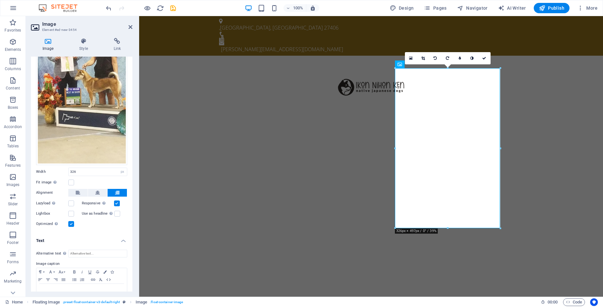
scroll to position [83, 0]
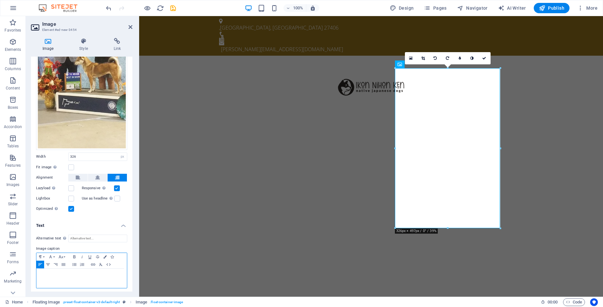
click at [71, 278] on div at bounding box center [81, 278] width 91 height 19
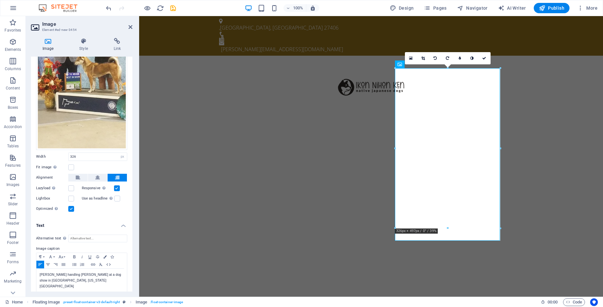
click at [82, 291] on div "Alternative text The alternative text is used by devices that cannot display im…" at bounding box center [82, 264] width 102 height 69
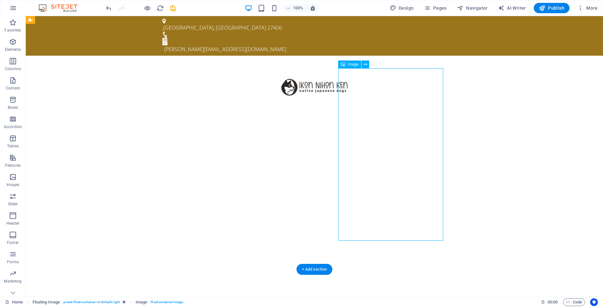
select select "px"
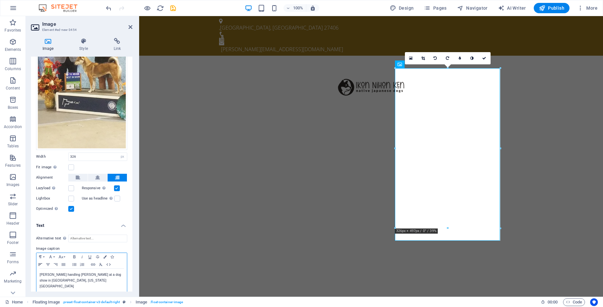
click at [41, 265] on icon "button" at bounding box center [40, 264] width 8 height 5
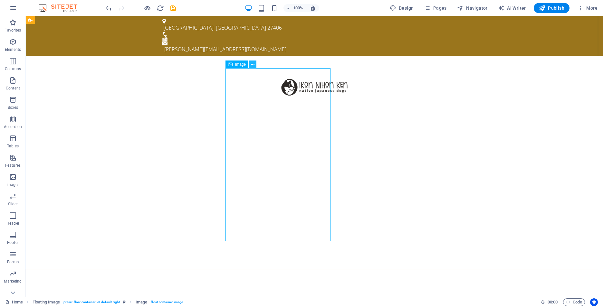
click at [252, 66] on icon at bounding box center [253, 64] width 4 height 7
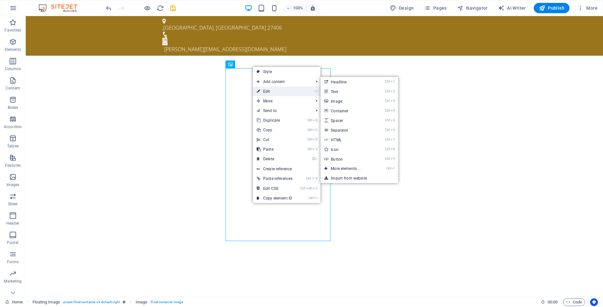
click at [265, 93] on link "⏎ Edit" at bounding box center [275, 92] width 44 height 10
select select "px"
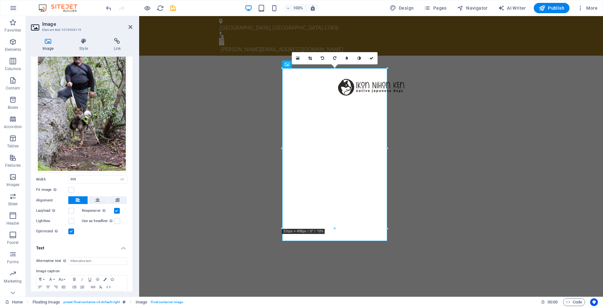
scroll to position [59, 0]
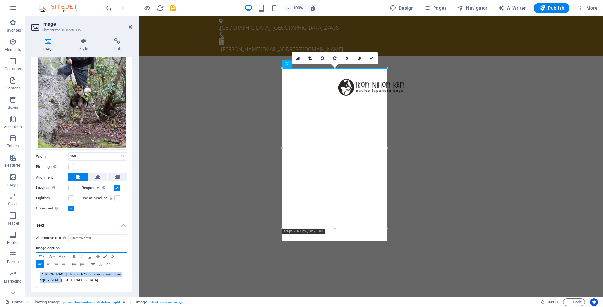
drag, startPoint x: 63, startPoint y: 277, endPoint x: 33, endPoint y: 273, distance: 31.3
click at [33, 273] on div "Alternative text The alternative text is used by devices that cannot display im…" at bounding box center [82, 261] width 102 height 64
click at [63, 254] on icon "button" at bounding box center [61, 256] width 8 height 5
click at [69, 178] on link "9" at bounding box center [68, 182] width 23 height 10
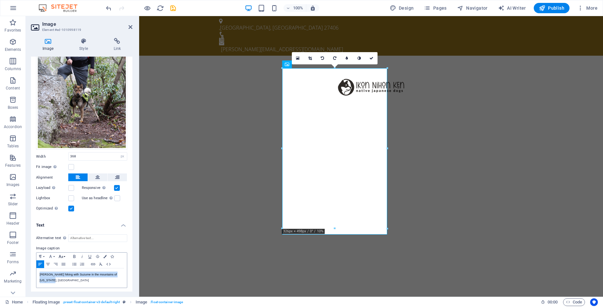
click at [65, 255] on button "Font Size" at bounding box center [62, 257] width 10 height 8
click at [74, 170] on link "8" at bounding box center [68, 172] width 23 height 10
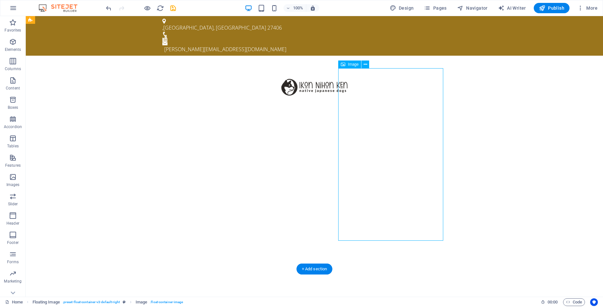
select select "px"
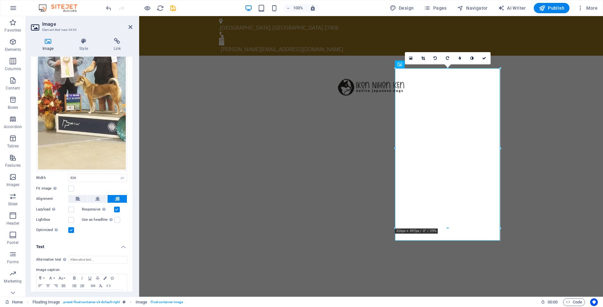
scroll to position [83, 0]
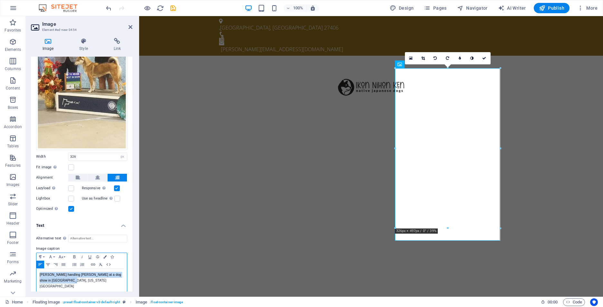
drag, startPoint x: 64, startPoint y: 281, endPoint x: 37, endPoint y: 275, distance: 27.8
click at [37, 275] on div "[PERSON_NAME] handling [PERSON_NAME] at a dog show in [GEOGRAPHIC_DATA], [US_ST…" at bounding box center [81, 281] width 91 height 24
click at [65, 255] on button "Font Size" at bounding box center [62, 257] width 10 height 8
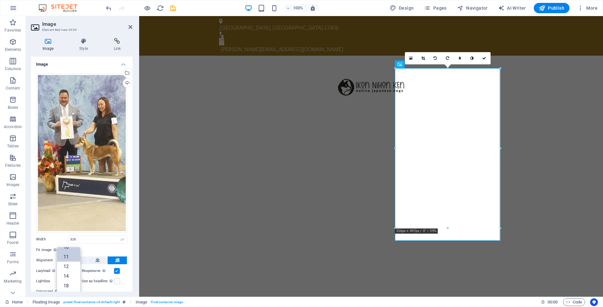
scroll to position [0, 0]
click at [69, 252] on link "8" at bounding box center [68, 255] width 23 height 10
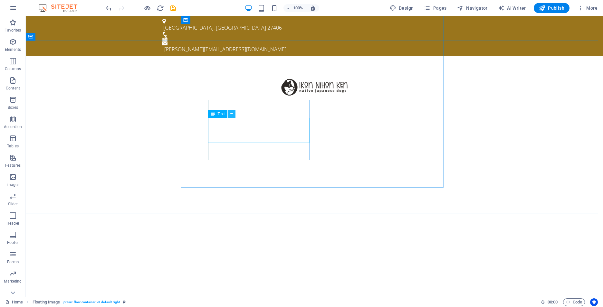
click at [230, 114] on icon at bounding box center [232, 114] width 4 height 7
click at [171, 7] on icon "save" at bounding box center [173, 8] width 7 height 7
click at [231, 114] on icon at bounding box center [232, 114] width 4 height 7
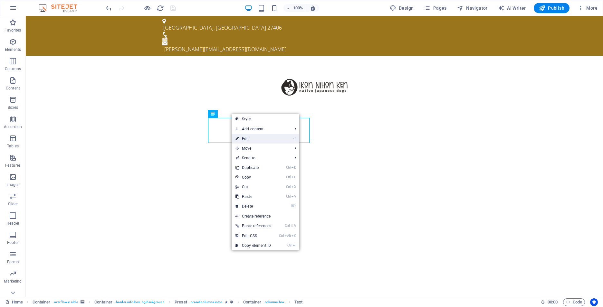
click at [246, 140] on link "⏎ Edit" at bounding box center [254, 139] width 44 height 10
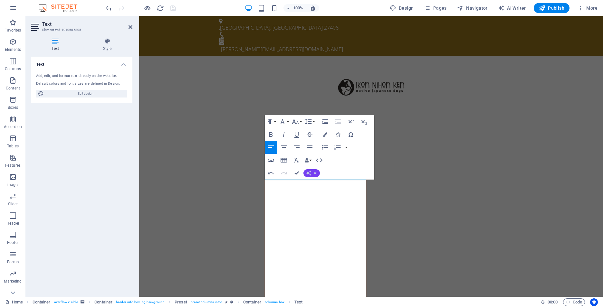
click at [314, 174] on span "AI" at bounding box center [316, 173] width 4 height 4
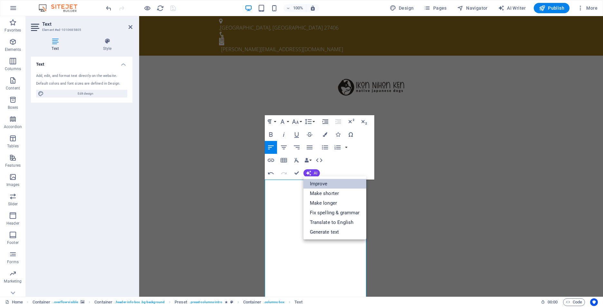
click at [327, 186] on link "Improve" at bounding box center [335, 184] width 63 height 10
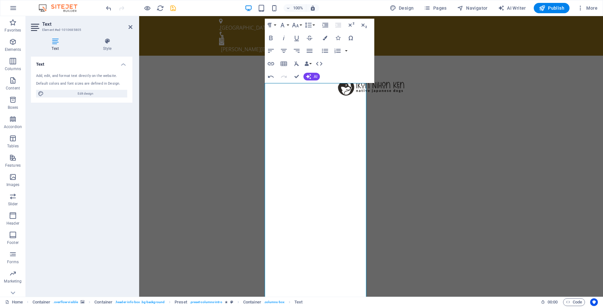
click at [78, 141] on div "Text Add, edit, and format text directly on the website. Default colors and fon…" at bounding box center [82, 174] width 102 height 235
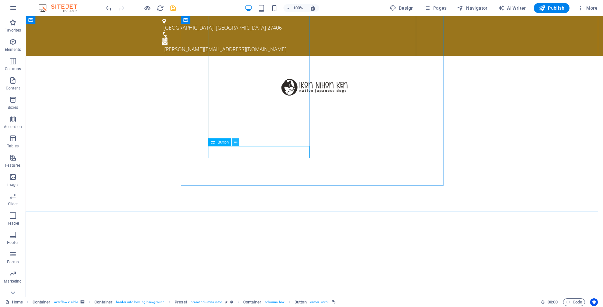
click at [236, 145] on icon at bounding box center [236, 142] width 4 height 7
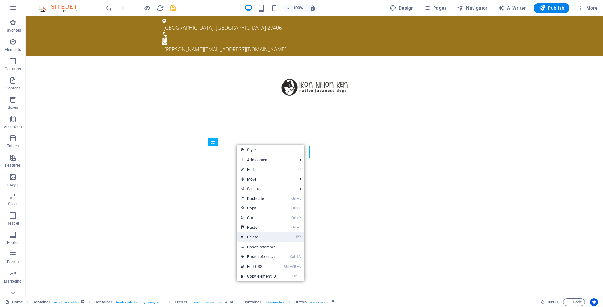
click at [253, 237] on link "⌦ Delete" at bounding box center [259, 238] width 44 height 10
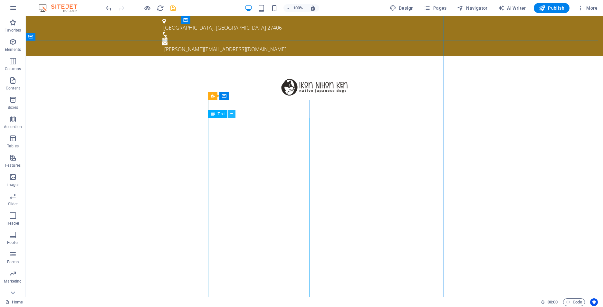
click at [231, 115] on icon at bounding box center [232, 114] width 4 height 7
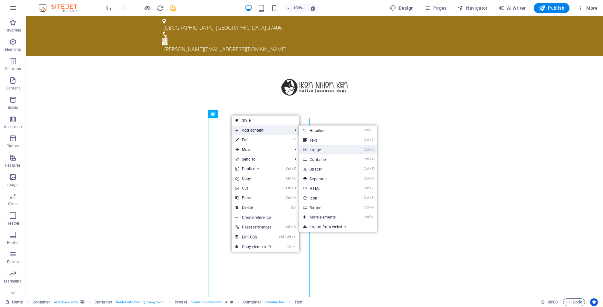
click at [311, 152] on link "Ctrl 3 Image" at bounding box center [325, 150] width 53 height 10
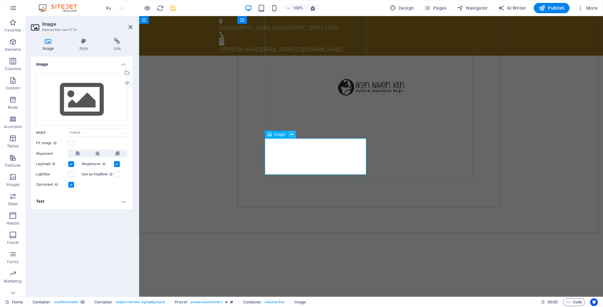
click at [293, 135] on icon at bounding box center [292, 135] width 4 height 7
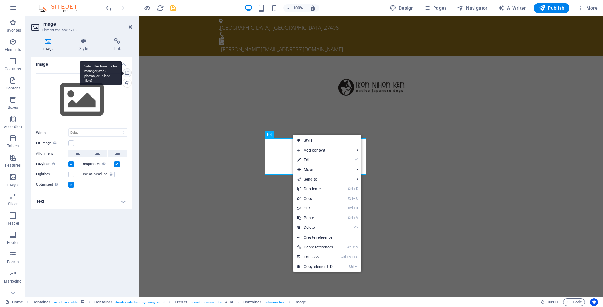
click at [127, 72] on div "Select files from the file manager, stock photos, or upload file(s)" at bounding box center [127, 74] width 10 height 10
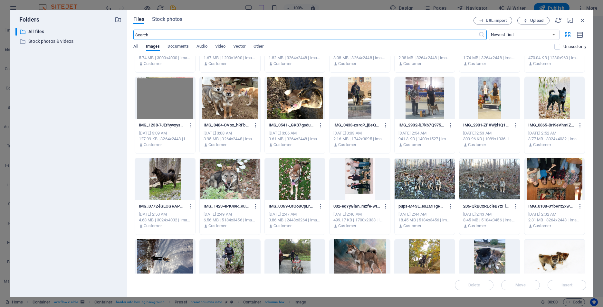
scroll to position [370, 0]
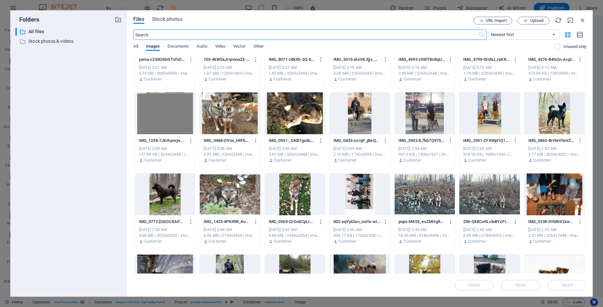
click at [157, 190] on div at bounding box center [165, 195] width 60 height 42
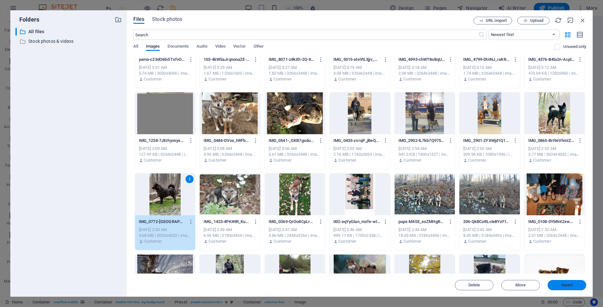
click at [573, 288] on button "Insert" at bounding box center [567, 285] width 39 height 10
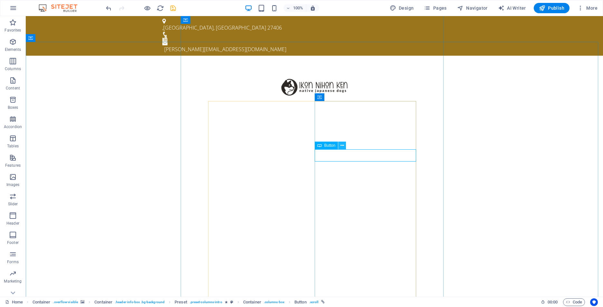
click at [343, 146] on icon at bounding box center [343, 145] width 4 height 7
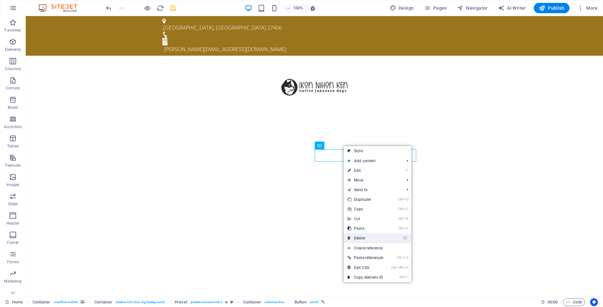
click at [364, 238] on link "⌦ Delete" at bounding box center [366, 239] width 44 height 10
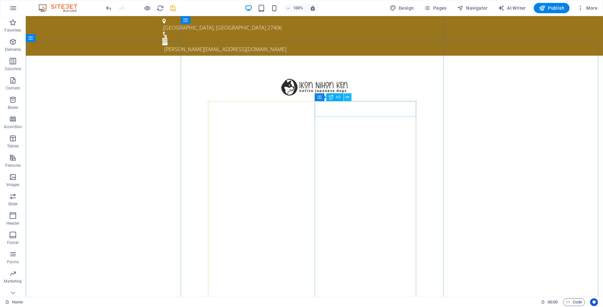
click at [346, 98] on icon at bounding box center [348, 97] width 4 height 7
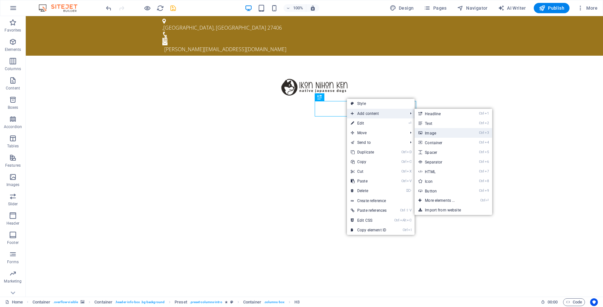
click at [433, 134] on link "Ctrl 3 Image" at bounding box center [441, 133] width 53 height 10
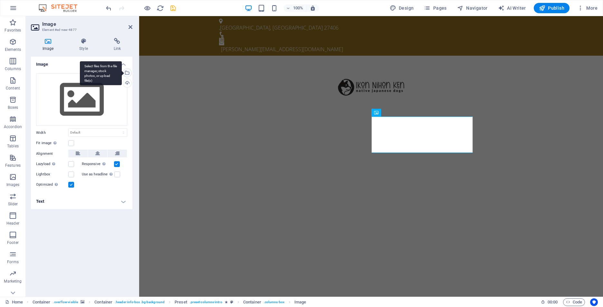
click at [129, 73] on div "Select files from the file manager, stock photos, or upload file(s)" at bounding box center [127, 74] width 10 height 10
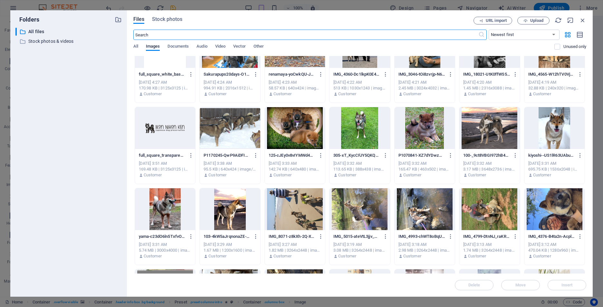
scroll to position [193, 0]
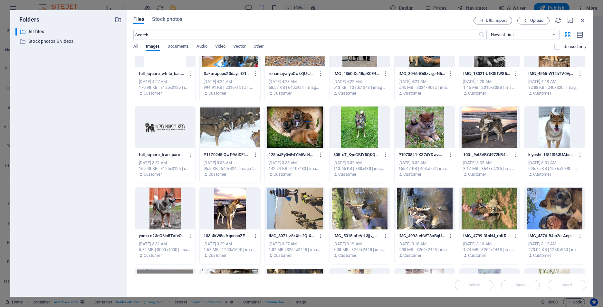
click at [225, 221] on div at bounding box center [230, 209] width 60 height 42
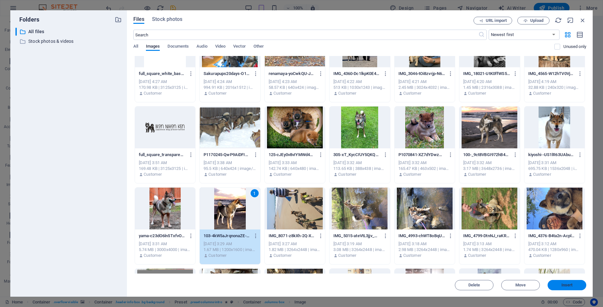
click at [561, 286] on span "Insert" at bounding box center [568, 286] width 34 height 4
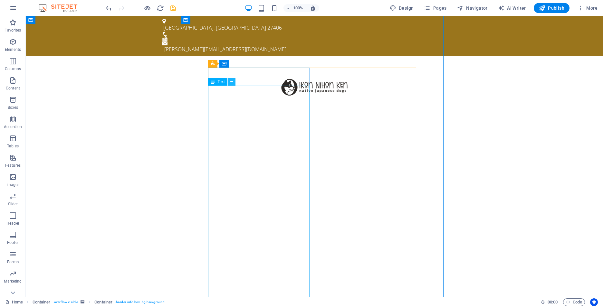
click at [231, 83] on icon at bounding box center [232, 82] width 4 height 7
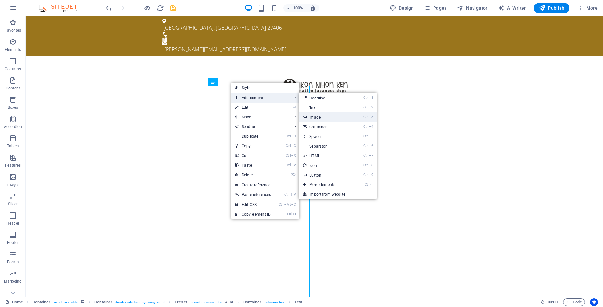
click at [319, 119] on link "Ctrl 3 Image" at bounding box center [325, 117] width 53 height 10
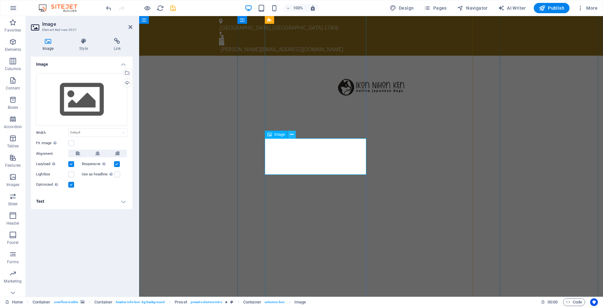
click at [292, 136] on icon at bounding box center [292, 135] width 4 height 7
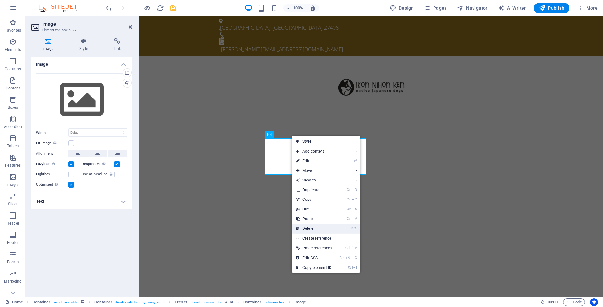
click at [320, 230] on link "⌦ Delete" at bounding box center [314, 229] width 44 height 10
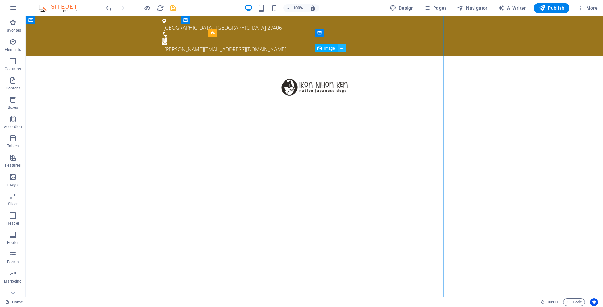
click at [341, 51] on icon at bounding box center [342, 48] width 4 height 7
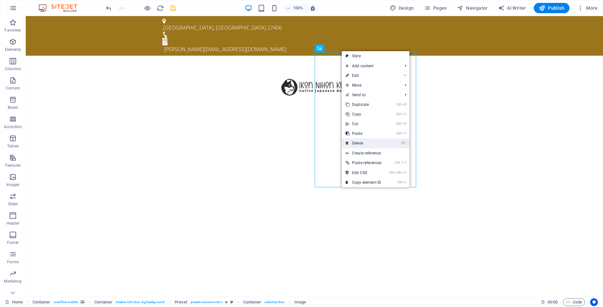
click at [358, 141] on link "⌦ Delete" at bounding box center [364, 144] width 44 height 10
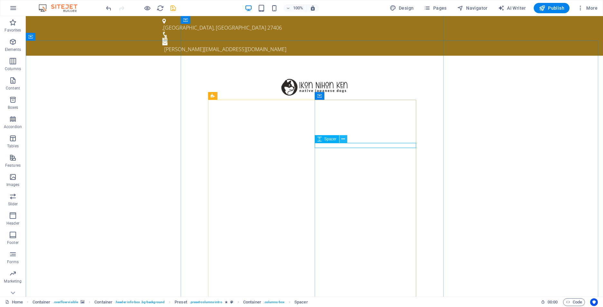
click at [343, 140] on icon at bounding box center [344, 139] width 4 height 7
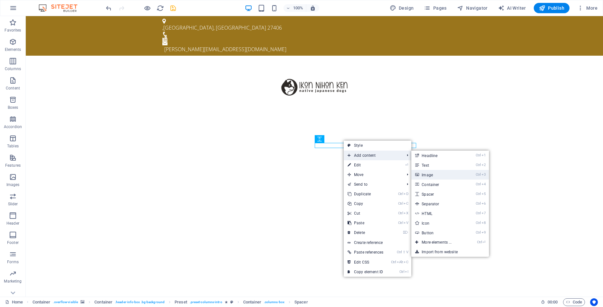
click at [426, 175] on link "Ctrl 3 Image" at bounding box center [438, 175] width 53 height 10
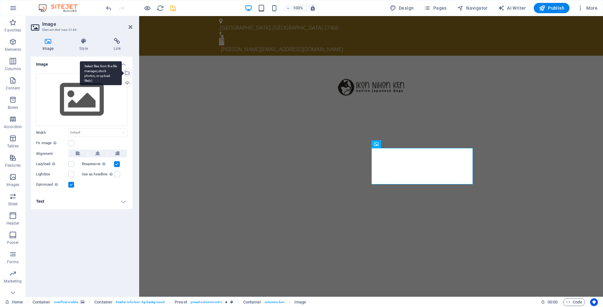
click at [128, 71] on div "Select files from the file manager, stock photos, or upload file(s)" at bounding box center [127, 74] width 10 height 10
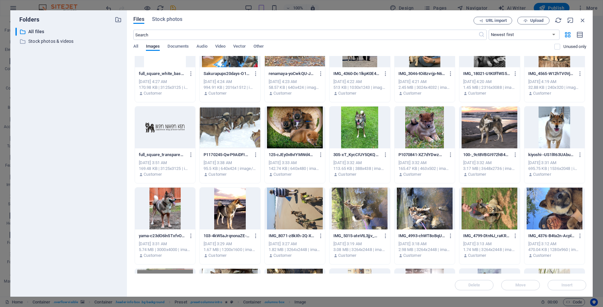
click at [172, 208] on div at bounding box center [165, 209] width 60 height 42
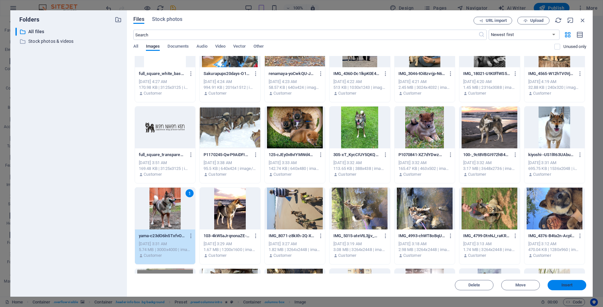
click at [564, 284] on span "Insert" at bounding box center [567, 286] width 11 height 4
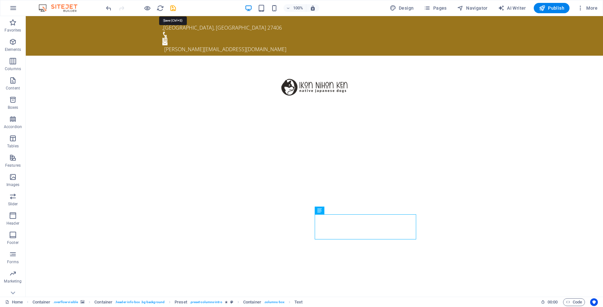
click at [174, 9] on icon "save" at bounding box center [173, 8] width 7 height 7
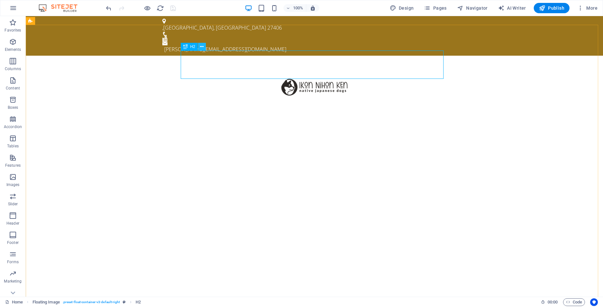
click at [203, 47] on icon at bounding box center [202, 47] width 4 height 7
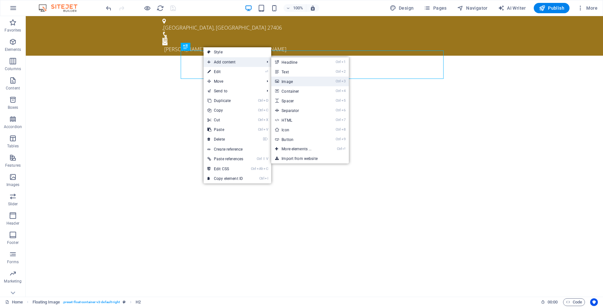
click at [291, 83] on link "Ctrl 3 Image" at bounding box center [297, 82] width 53 height 10
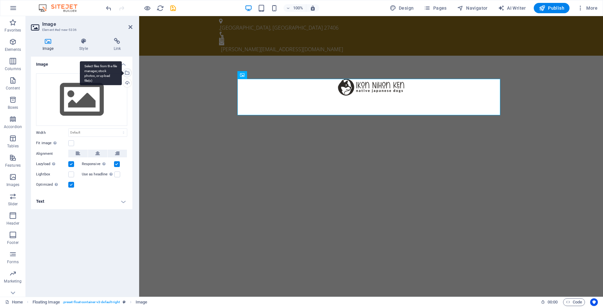
click at [128, 74] on div "Select files from the file manager, stock photos, or upload file(s)" at bounding box center [127, 74] width 10 height 10
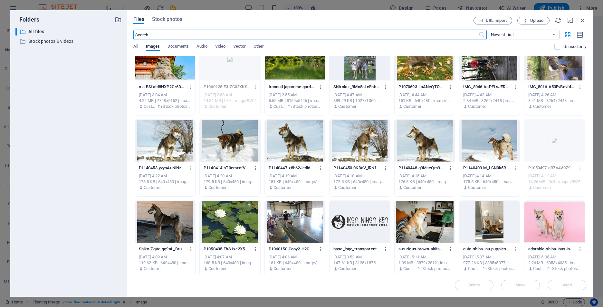
scroll to position [993, 0]
click at [354, 222] on div at bounding box center [360, 222] width 60 height 42
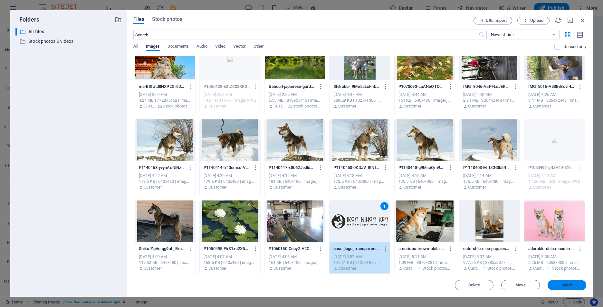
click at [565, 287] on span "Insert" at bounding box center [567, 286] width 11 height 4
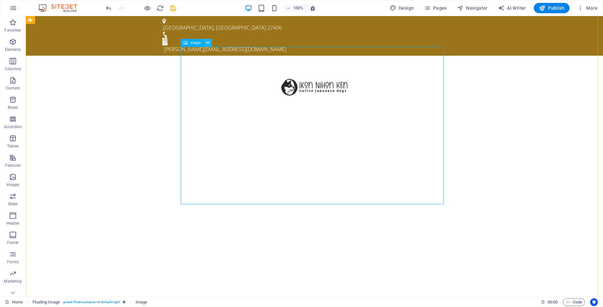
click at [209, 46] on button at bounding box center [208, 43] width 8 height 8
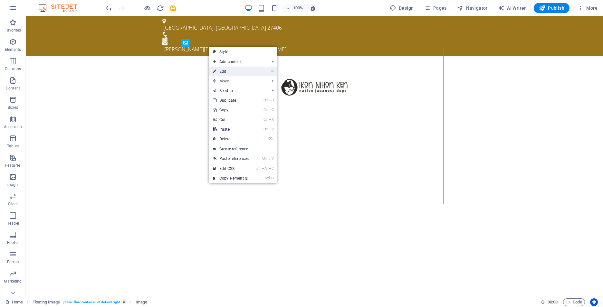
click at [222, 73] on link "⏎ Edit" at bounding box center [231, 72] width 44 height 10
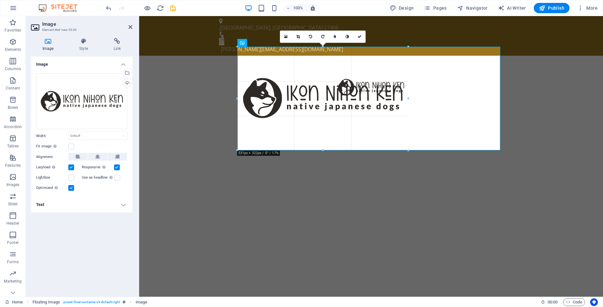
drag, startPoint x: 238, startPoint y: 205, endPoint x: 332, endPoint y: 64, distance: 169.2
type input "530"
select select "px"
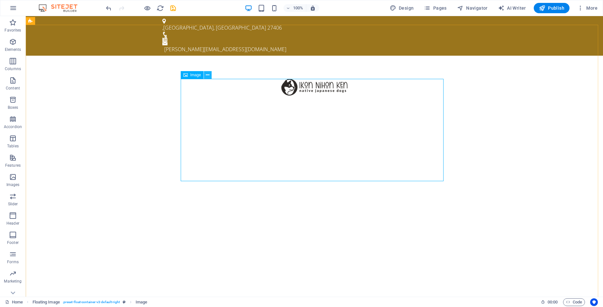
click at [207, 74] on icon at bounding box center [208, 75] width 4 height 7
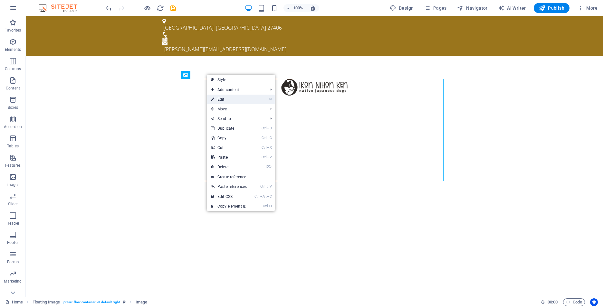
click at [216, 100] on link "⏎ Edit" at bounding box center [229, 100] width 44 height 10
select select "px"
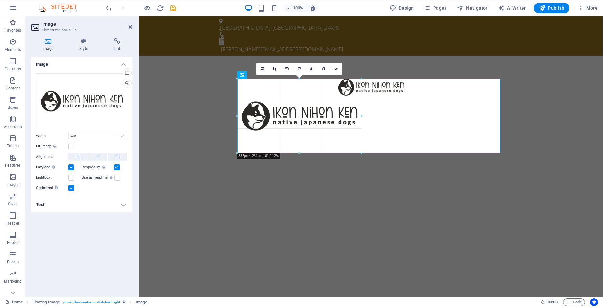
drag, startPoint x: 238, startPoint y: 181, endPoint x: 284, endPoint y: 123, distance: 74.3
type input "385"
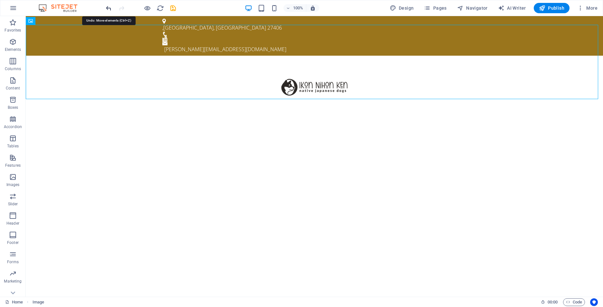
click at [111, 8] on icon "undo" at bounding box center [108, 8] width 7 height 7
click at [52, 32] on icon at bounding box center [53, 29] width 4 height 7
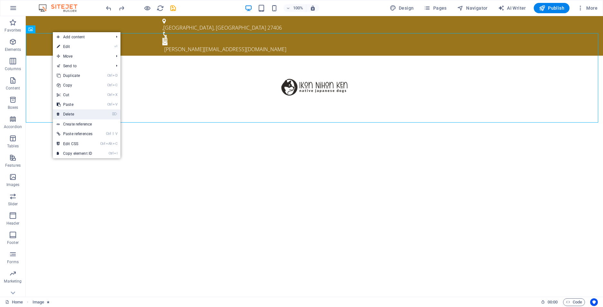
click at [69, 113] on link "⌦ Delete" at bounding box center [75, 115] width 44 height 10
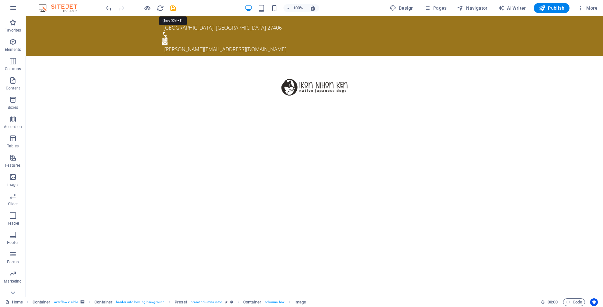
click at [170, 7] on icon "save" at bounding box center [173, 8] width 7 height 7
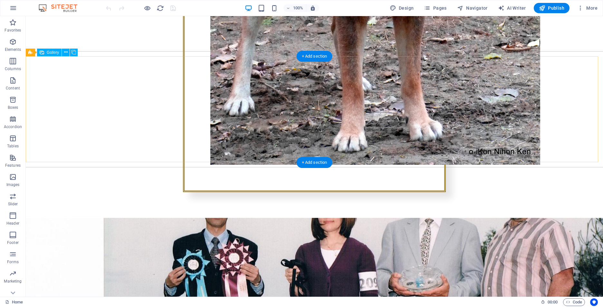
scroll to position [2127, 0]
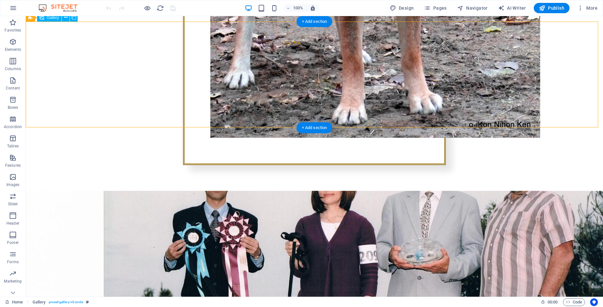
drag, startPoint x: 324, startPoint y: 77, endPoint x: 203, endPoint y: 71, distance: 121.3
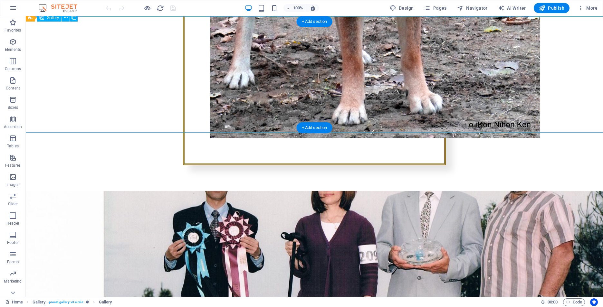
drag, startPoint x: 206, startPoint y: 72, endPoint x: 347, endPoint y: 85, distance: 141.8
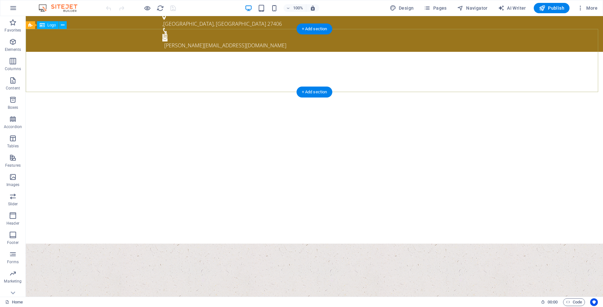
scroll to position [0, 0]
